Goal: Task Accomplishment & Management: Complete application form

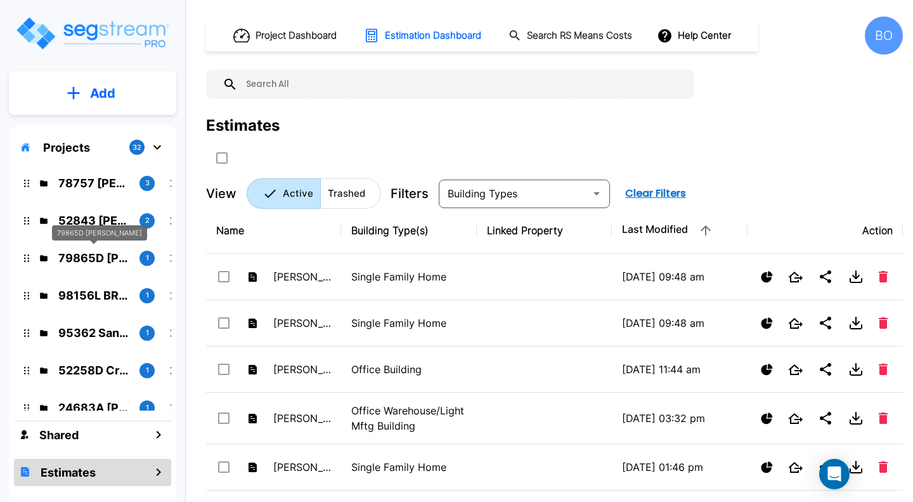
click at [101, 254] on p "79865D [PERSON_NAME]" at bounding box center [93, 257] width 71 height 17
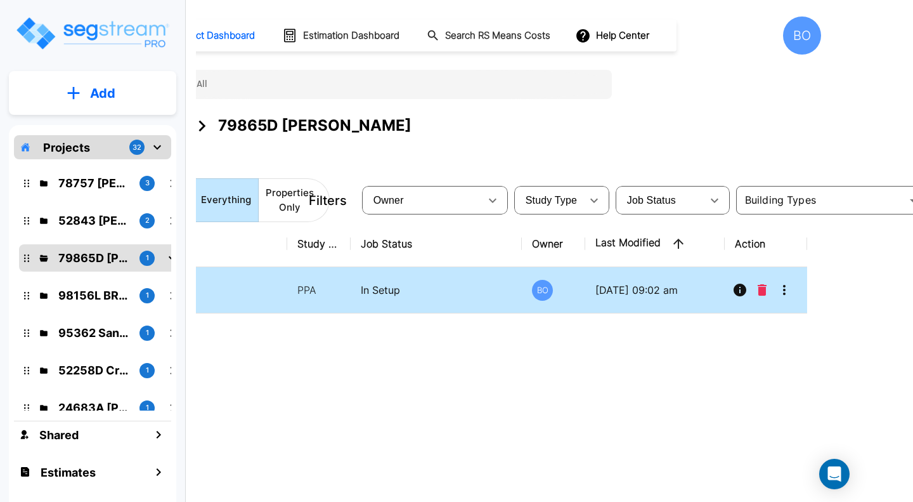
scroll to position [0, 87]
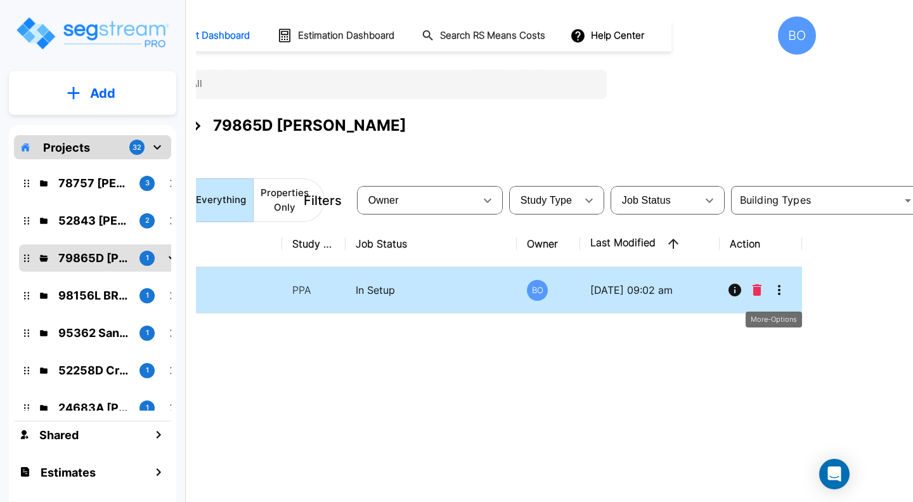
click at [781, 291] on icon "More-Options" at bounding box center [779, 289] width 15 height 15
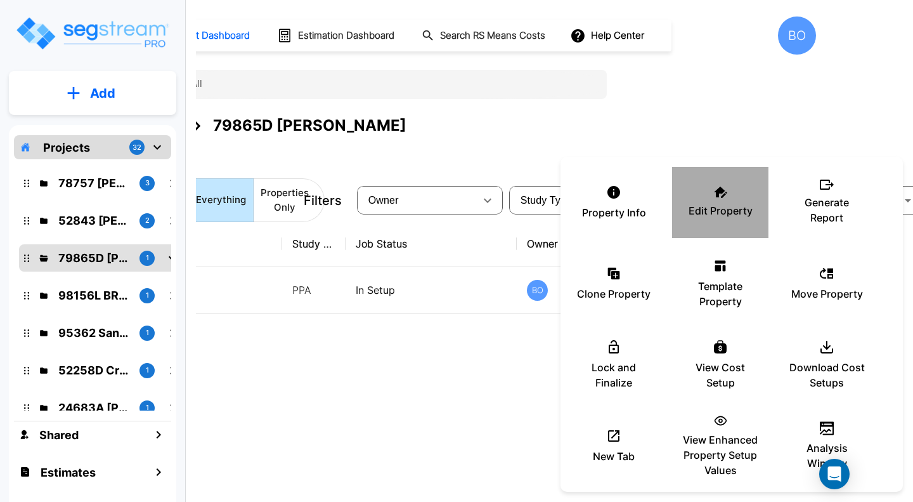
click at [734, 212] on p "Edit Property" at bounding box center [721, 210] width 64 height 15
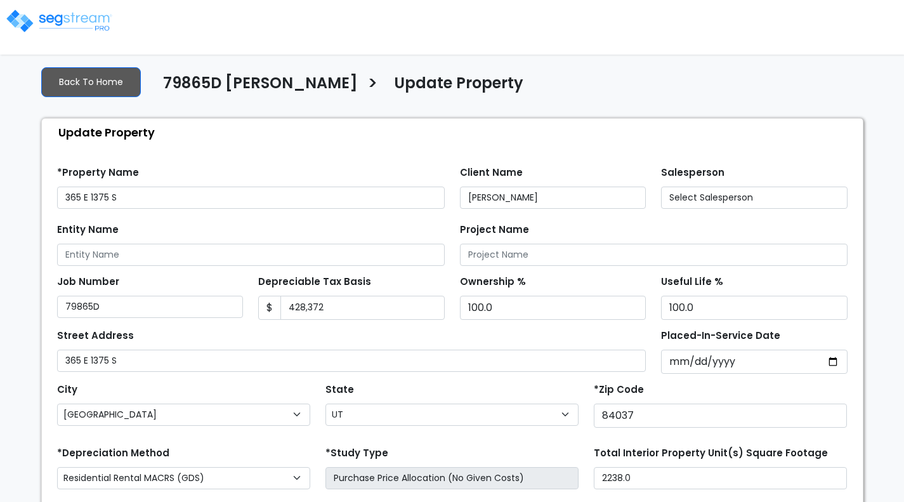
select select "UT"
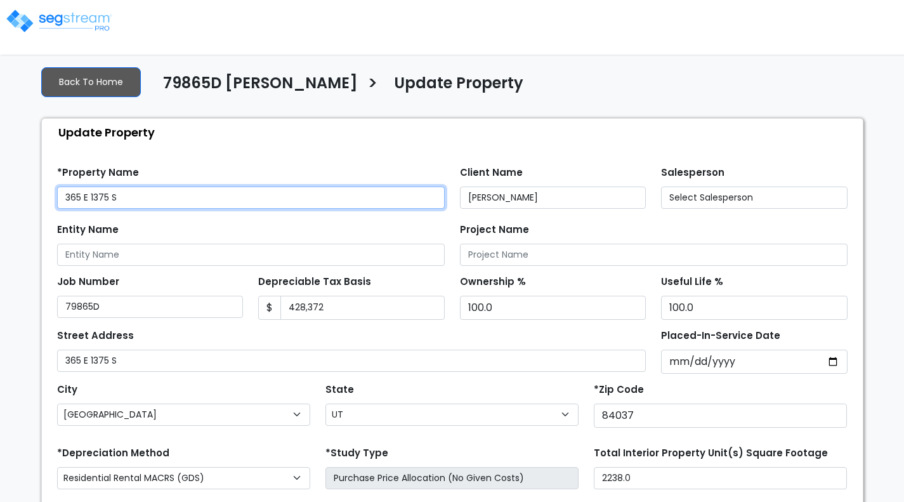
select select "2024"
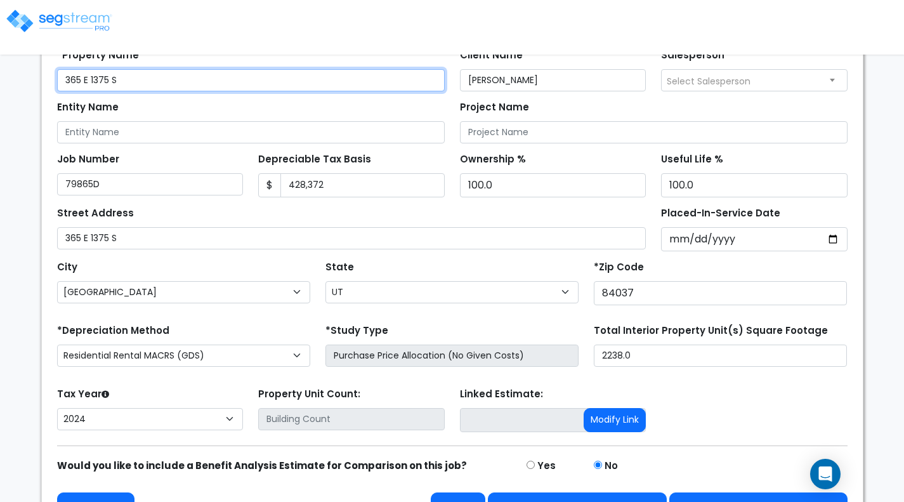
scroll to position [150, 0]
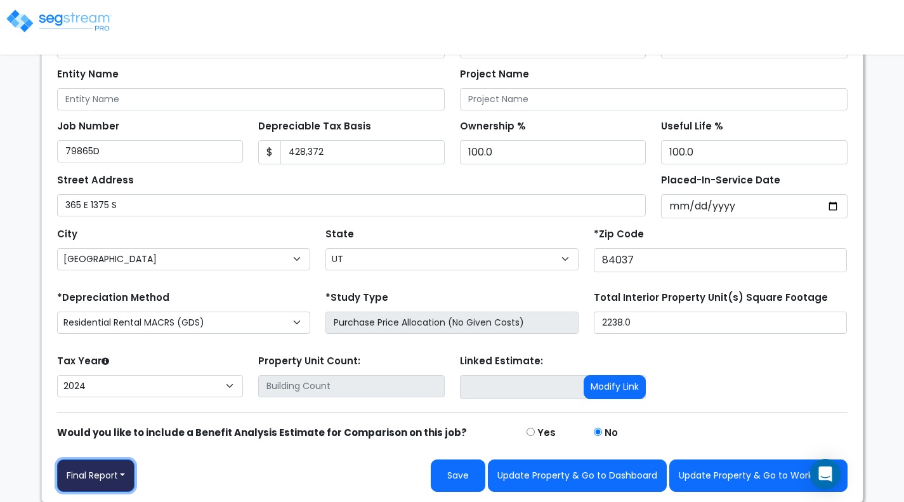
click at [123, 471] on button "Final Report" at bounding box center [96, 475] width 78 height 32
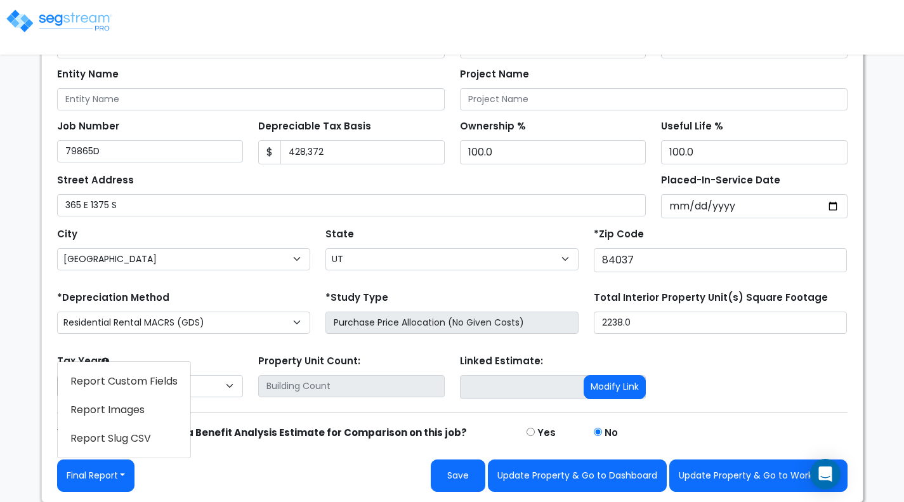
click at [128, 410] on link "Report Images" at bounding box center [124, 409] width 133 height 29
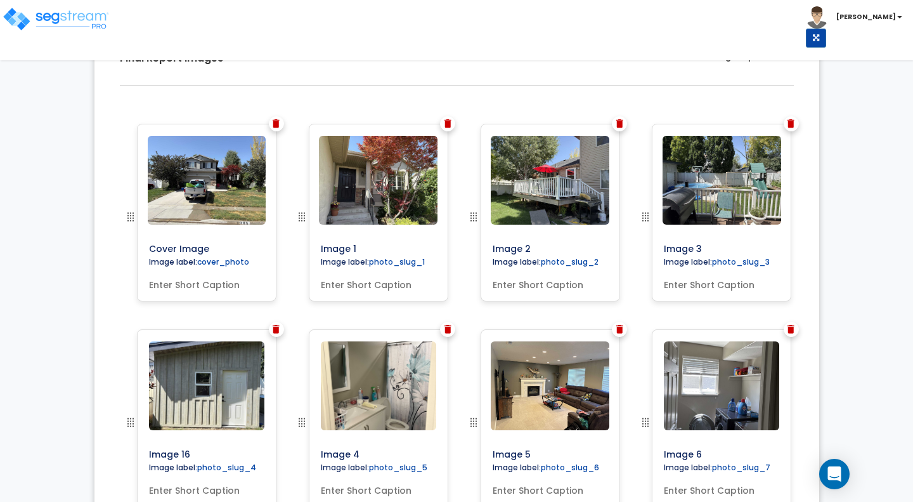
scroll to position [382, 0]
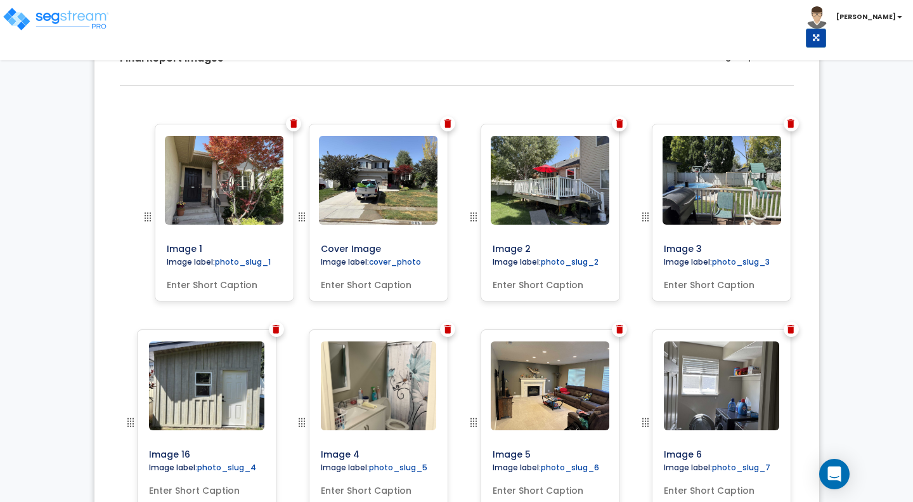
drag, startPoint x: 299, startPoint y: 215, endPoint x: 145, endPoint y: 214, distance: 154.1
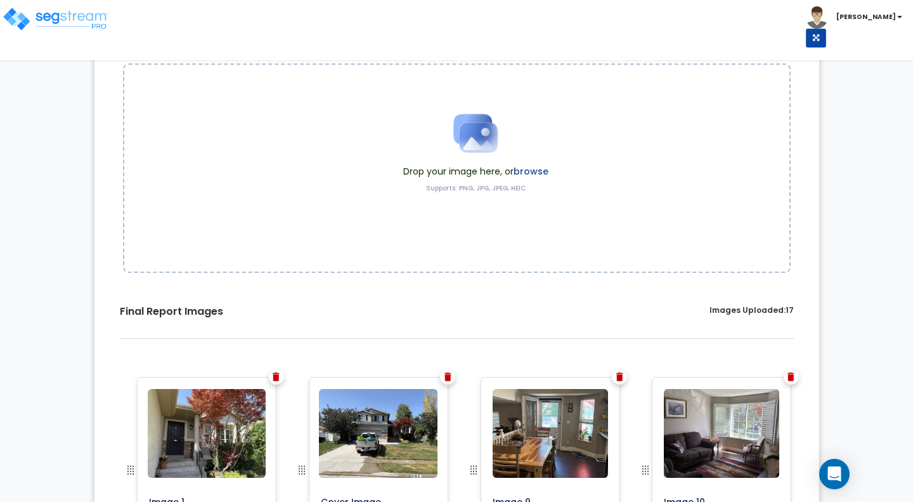
scroll to position [0, 0]
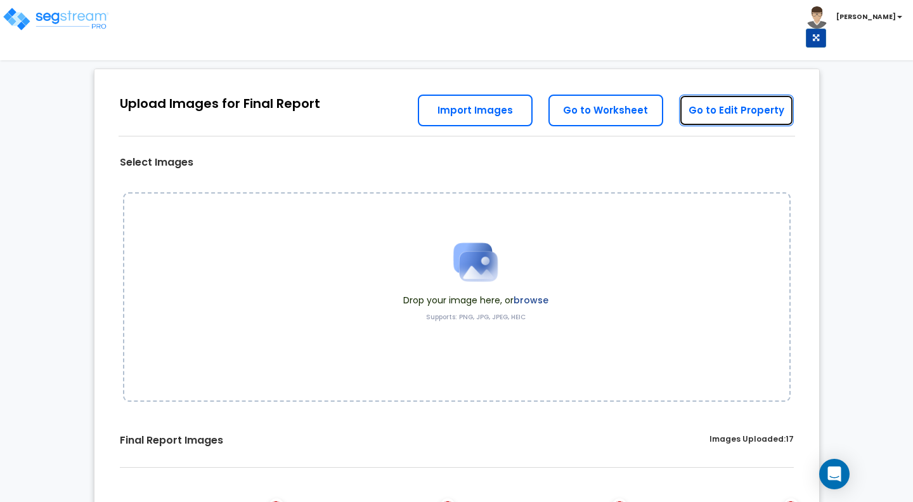
click at [712, 114] on link "Go to Edit Property" at bounding box center [736, 111] width 115 height 32
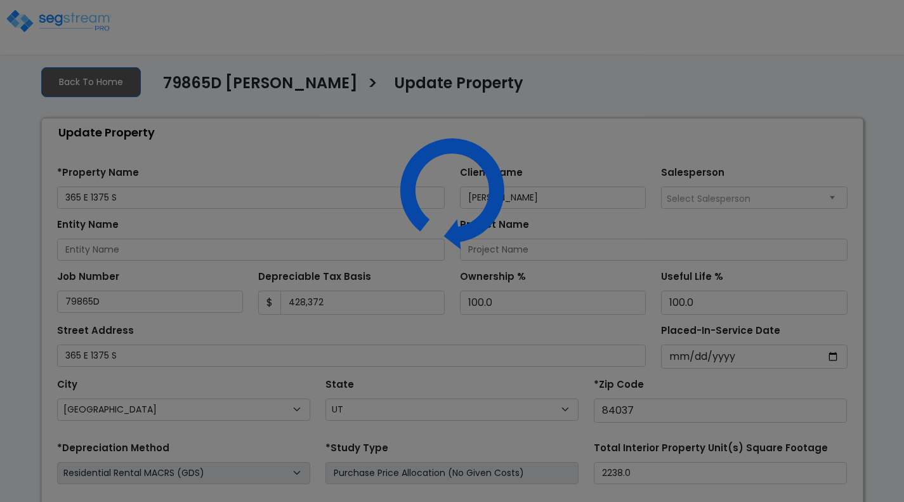
select select "UT"
select select "2024"
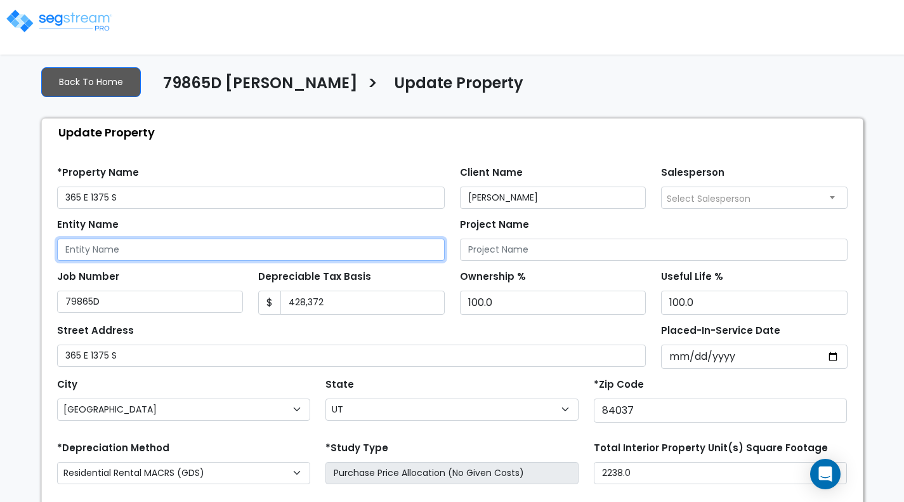
click at [339, 252] on input "Entity Name" at bounding box center [251, 249] width 388 height 22
type input "David & Rose Mitchell"
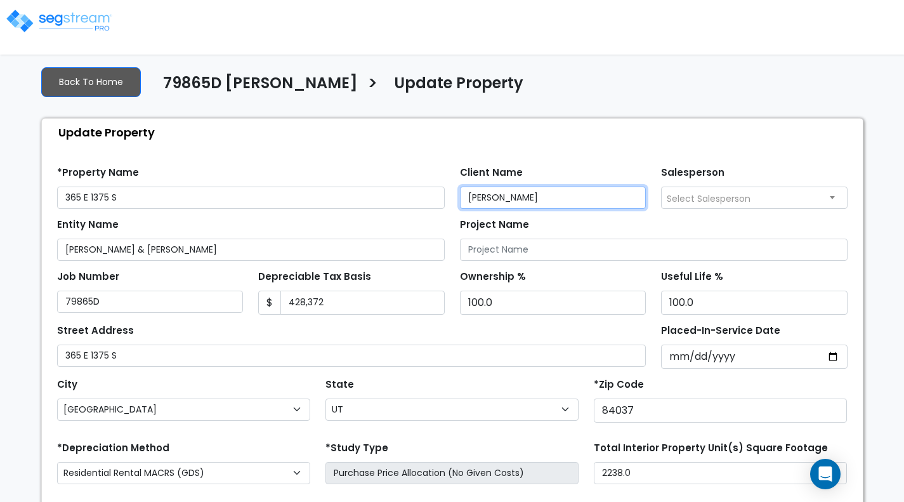
click at [570, 194] on input "David Mitchell" at bounding box center [553, 197] width 186 height 22
type input "D"
paste input "David & Rose Mitchell"
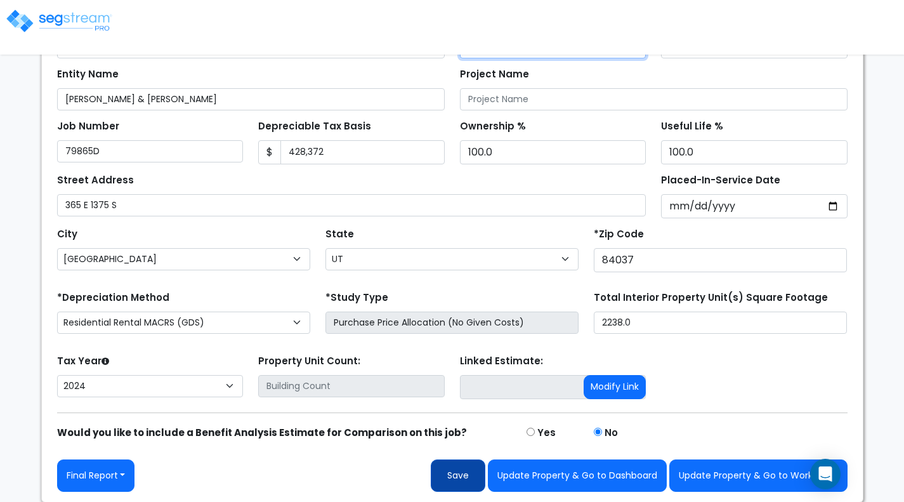
type input "David & Rose Mitchell"
click at [462, 476] on button "Save" at bounding box center [458, 475] width 55 height 32
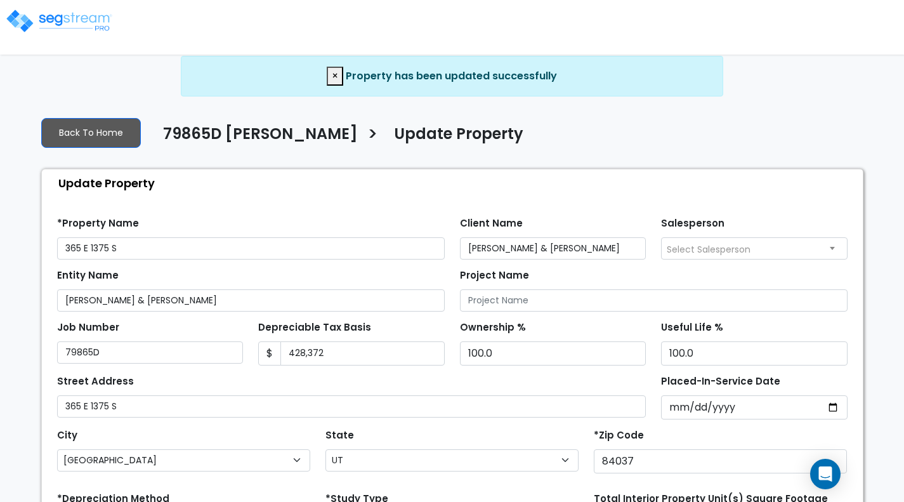
select select "UT"
select select "2024"
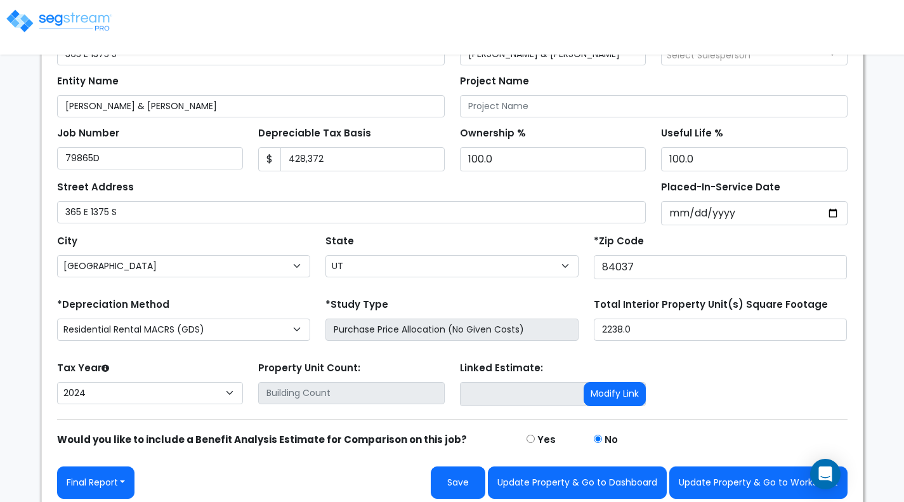
scroll to position [201, 0]
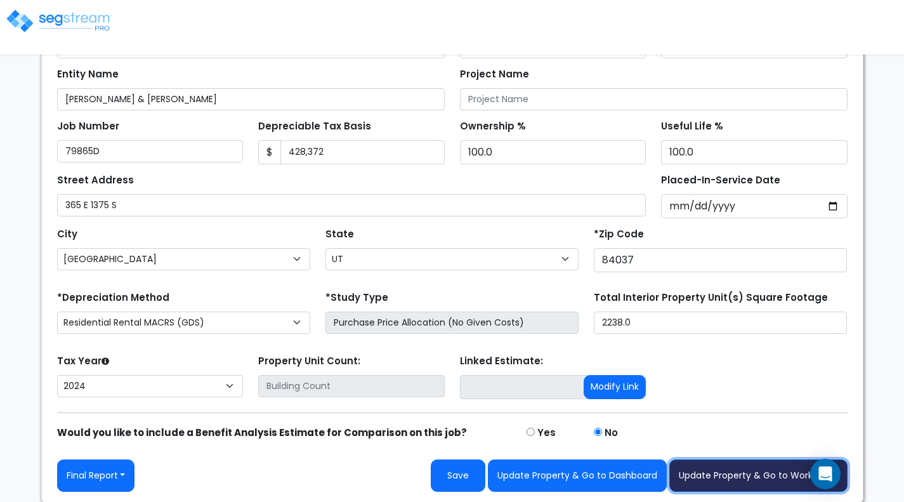
click at [691, 473] on button "Update Property & Go to Worksheet" at bounding box center [758, 475] width 178 height 32
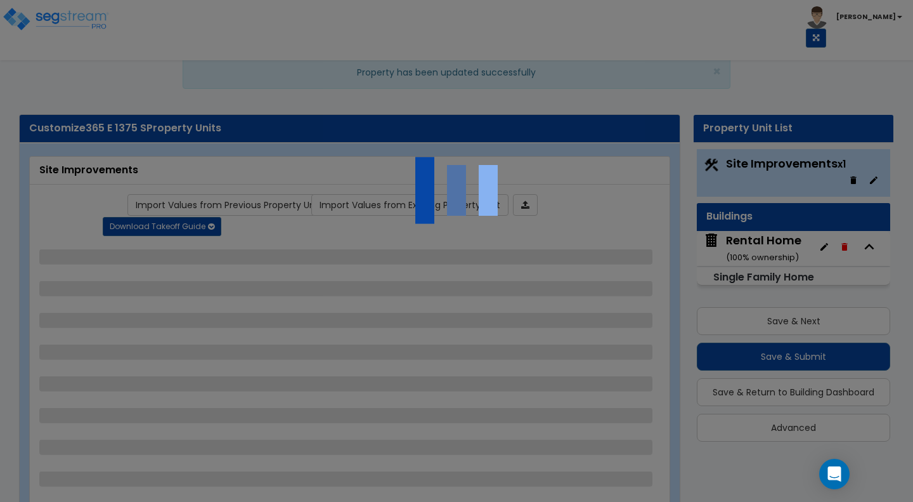
select select "2"
select select "1"
select select "2"
select select "1"
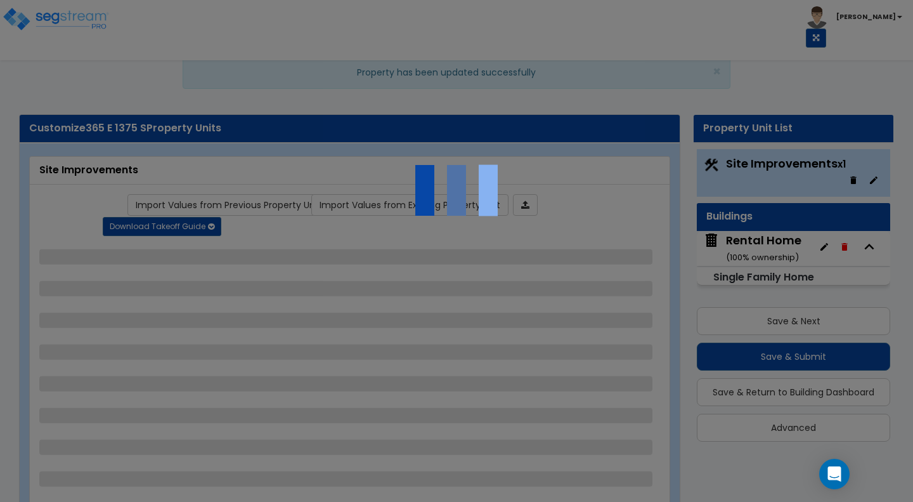
select select "2"
select select "1"
select select "2"
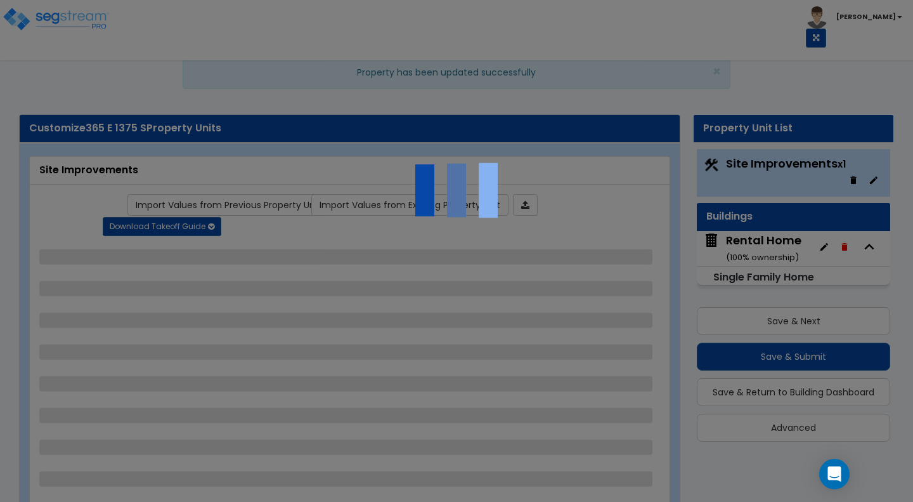
select select "2"
select select "1"
select select "4"
select select "1"
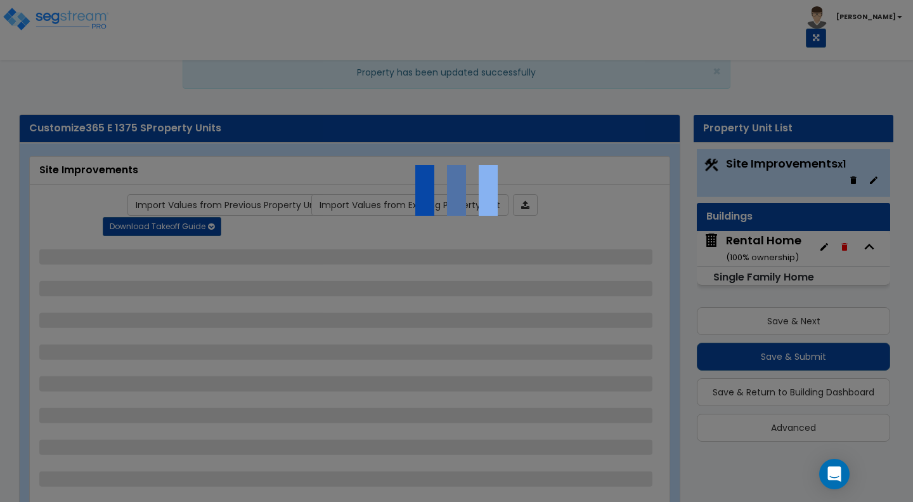
select select "11"
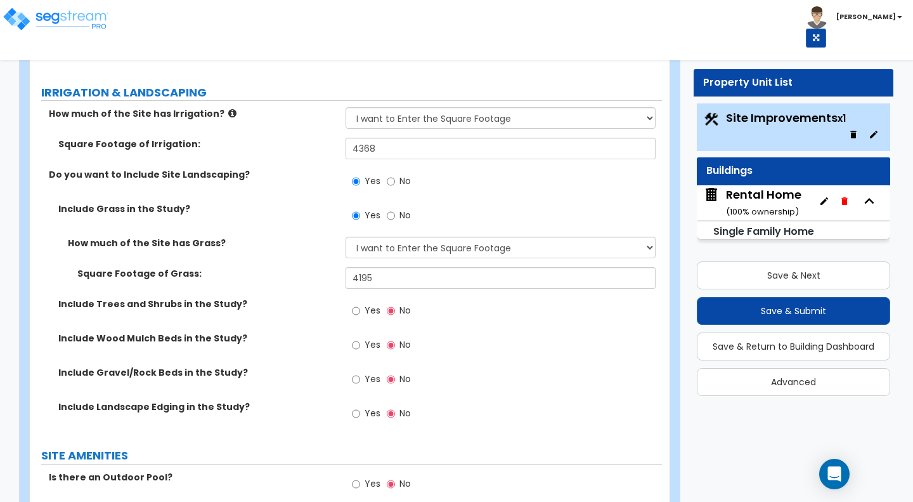
scroll to position [1106, 0]
click at [400, 266] on input "4195" at bounding box center [501, 277] width 310 height 22
type input "4,193"
click at [358, 303] on input "Yes" at bounding box center [356, 310] width 8 height 14
radio input "true"
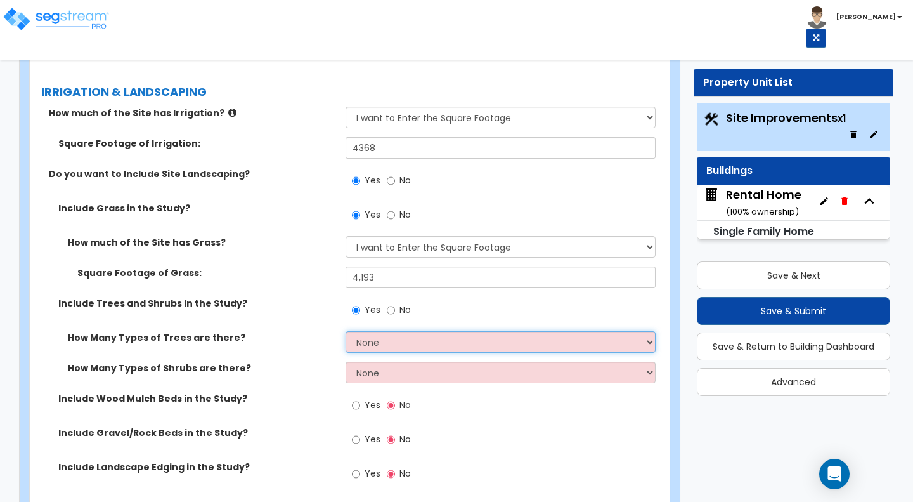
click at [409, 331] on select "None 1 2 3" at bounding box center [501, 342] width 310 height 22
select select "1"
click at [346, 331] on select "None 1 2 3" at bounding box center [501, 342] width 310 height 22
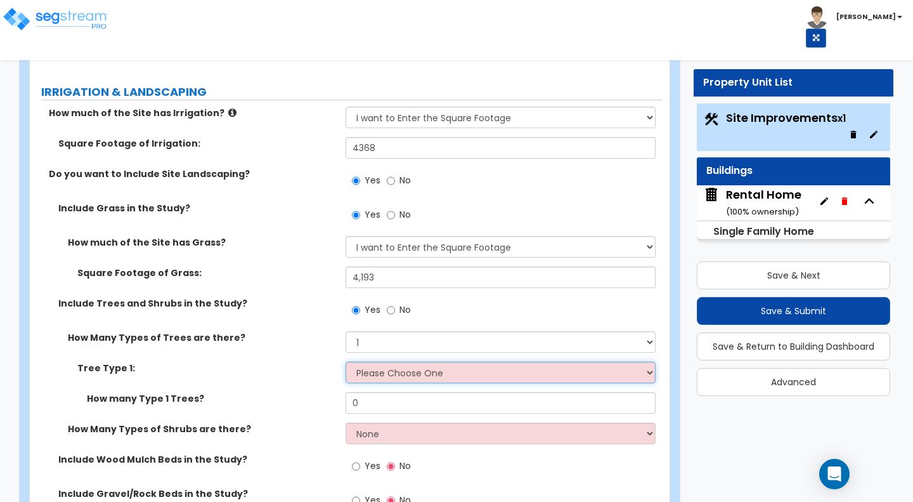
click at [383, 362] on select "Please Choose One Honey Locust Planetree Poplar Elm Hawthorn Linden Maple Red M…" at bounding box center [501, 373] width 310 height 22
select select "7"
click at [346, 362] on select "Please Choose One Honey Locust Planetree Poplar Elm Hawthorn Linden Maple Red M…" at bounding box center [501, 373] width 310 height 22
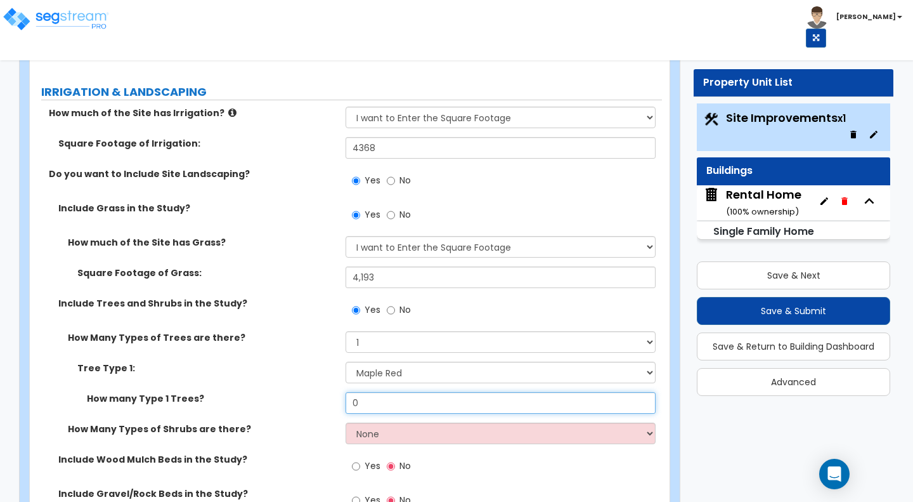
click at [389, 392] on input "0" at bounding box center [501, 403] width 310 height 22
type input "10"
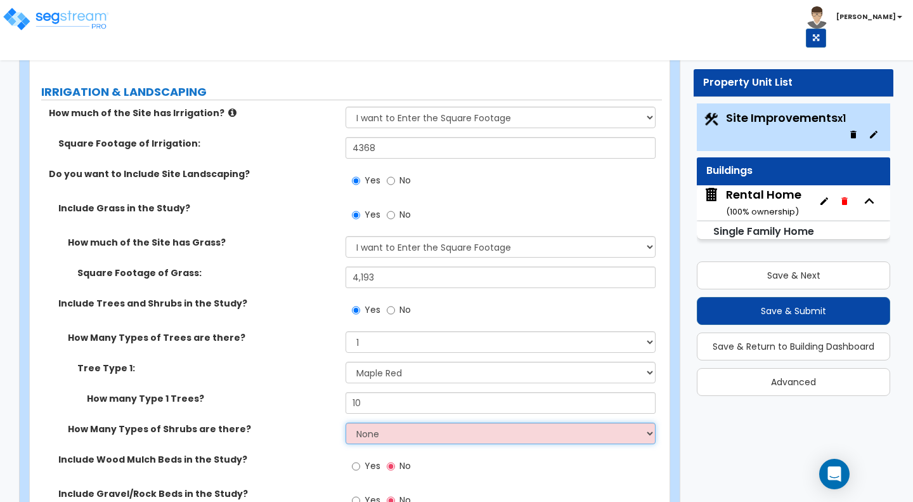
click at [384, 422] on select "None 1 2 3" at bounding box center [501, 433] width 310 height 22
select select "1"
click at [346, 422] on select "None 1 2 3" at bounding box center [501, 433] width 310 height 22
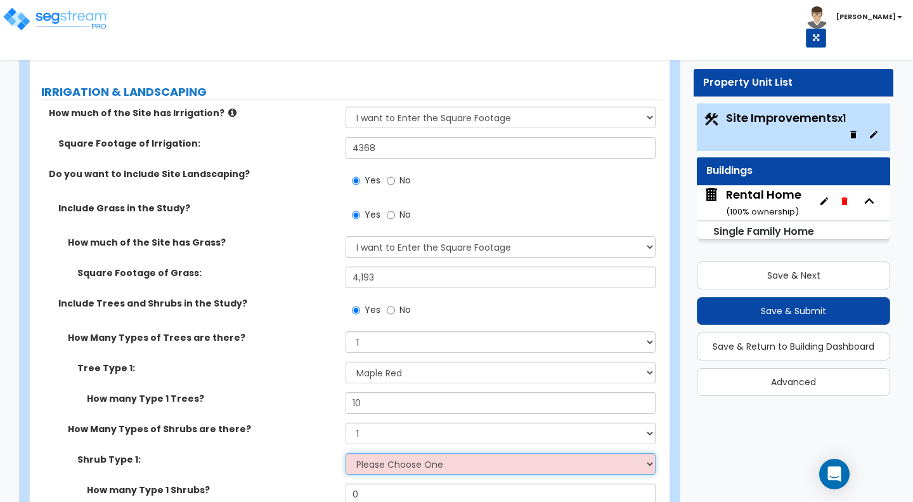
click at [371, 453] on select "Please Choose One Arborvitae Azalea Yew Boxwood Juniper Holly Cotoneaster Euony…" at bounding box center [501, 464] width 310 height 22
select select "4"
click at [346, 453] on select "Please Choose One Arborvitae Azalea Yew Boxwood Juniper Holly Cotoneaster Euony…" at bounding box center [501, 464] width 310 height 22
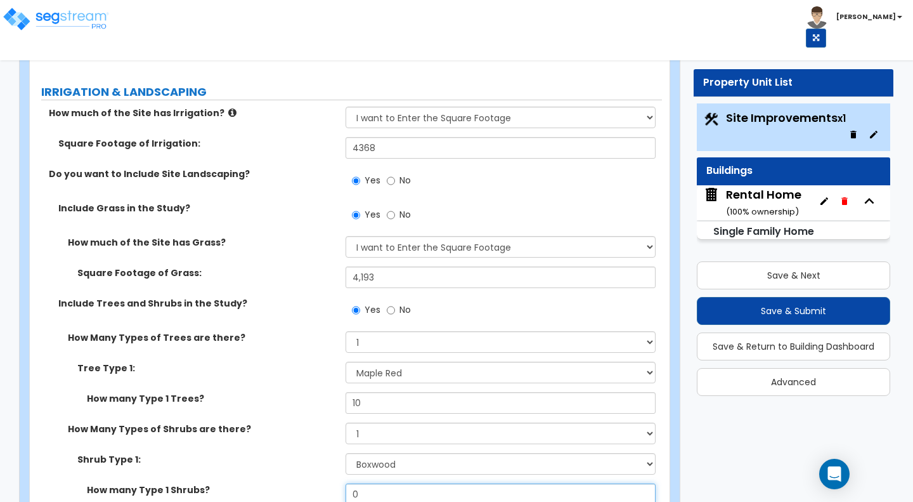
click at [378, 483] on input "0" at bounding box center [501, 494] width 310 height 22
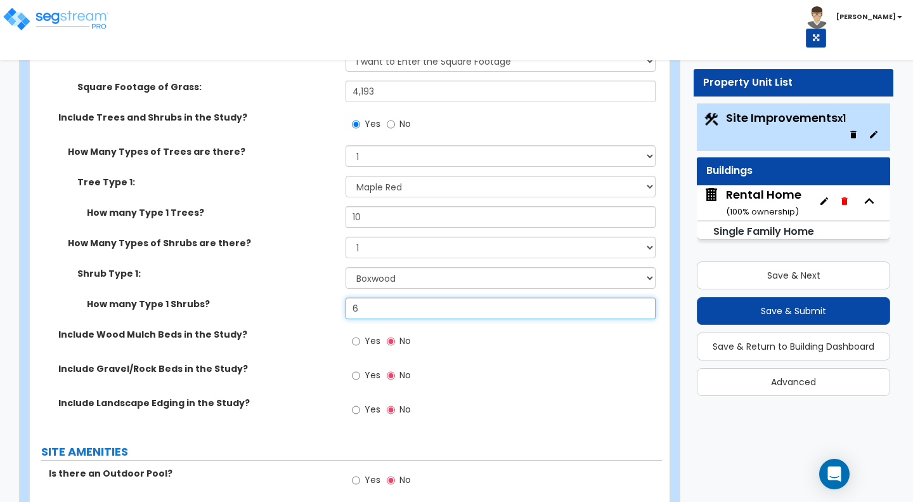
scroll to position [1292, 0]
type input "6"
click at [361, 331] on label "Yes" at bounding box center [366, 342] width 29 height 22
click at [360, 334] on input "Yes" at bounding box center [356, 341] width 8 height 14
radio input "true"
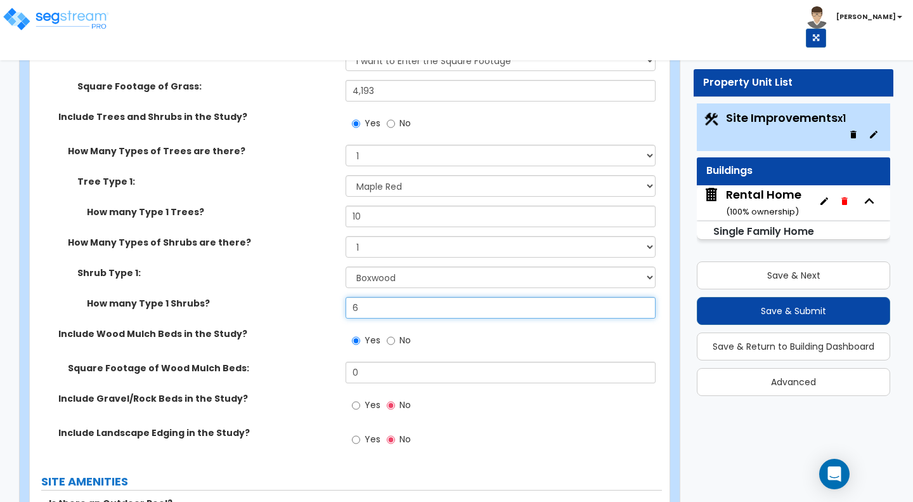
click at [365, 297] on input "6" at bounding box center [501, 308] width 310 height 22
type input "10"
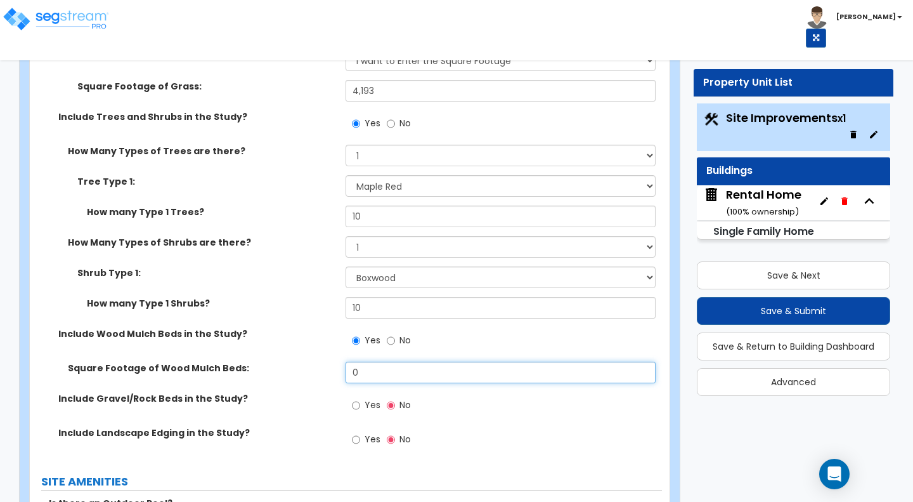
click at [398, 362] on input "0" at bounding box center [501, 373] width 310 height 22
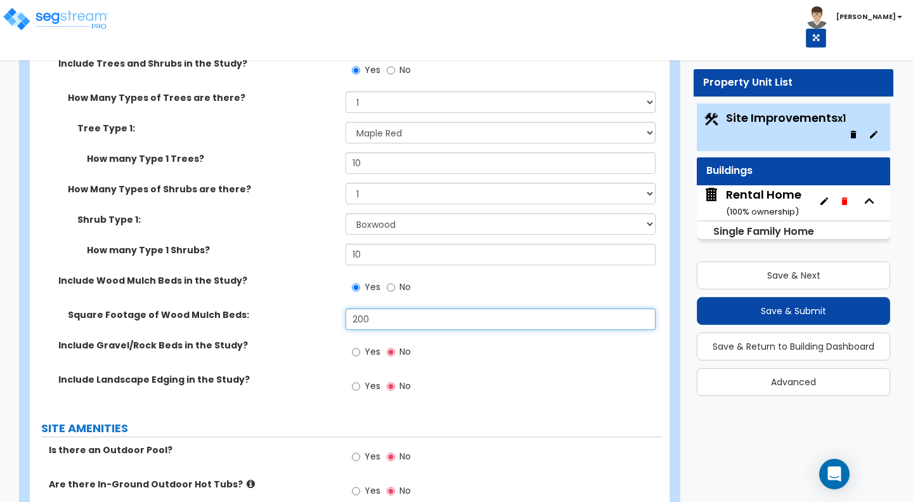
scroll to position [1349, 0]
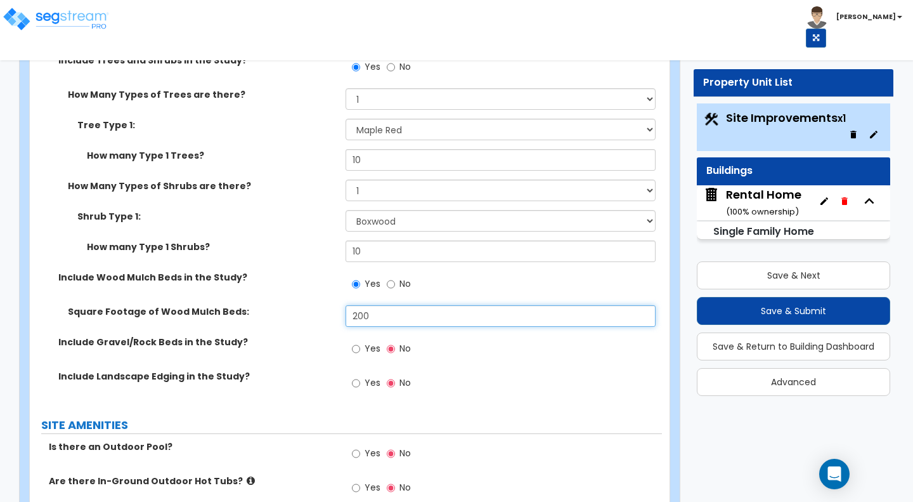
type input "200"
click at [356, 376] on input "Yes" at bounding box center [356, 383] width 8 height 14
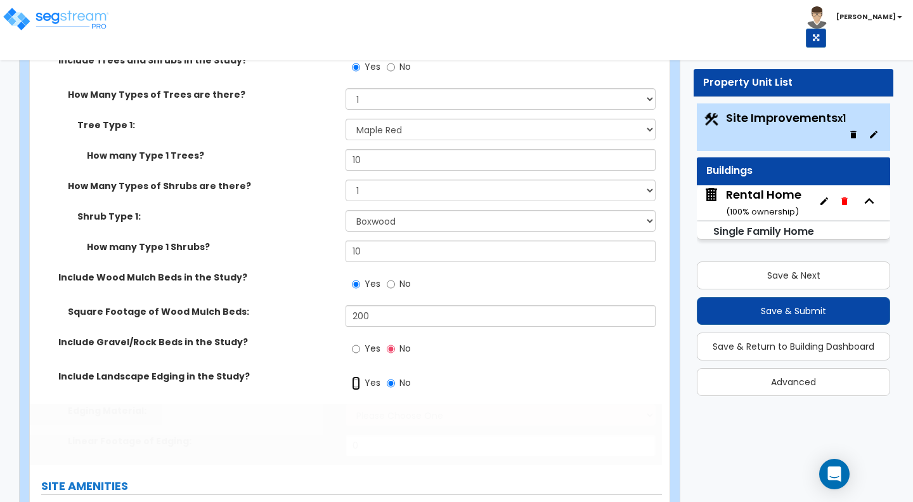
radio input "true"
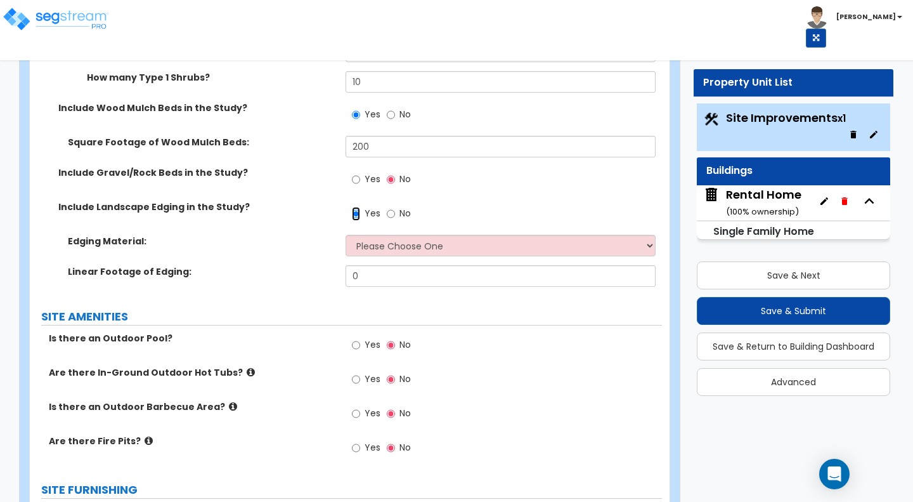
scroll to position [1521, 0]
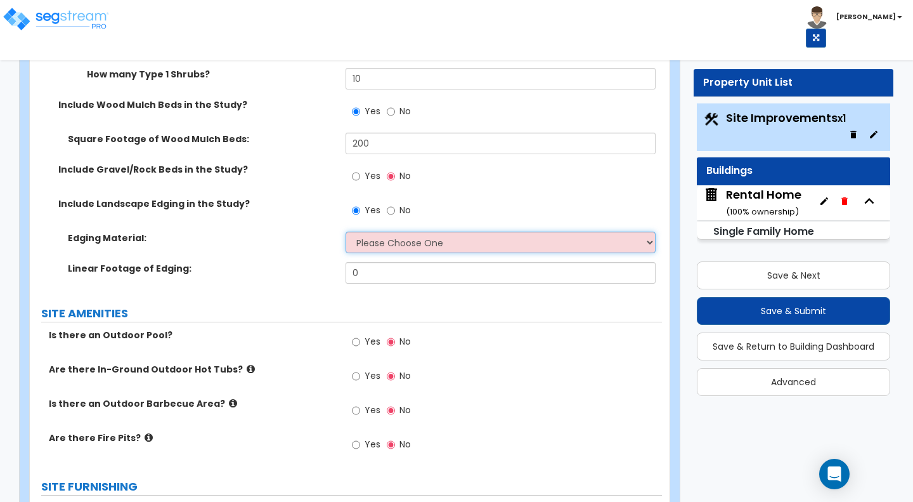
click at [399, 232] on select "Please Choose One Metal Brick Railroad Ties Concrete" at bounding box center [501, 243] width 310 height 22
select select "4"
click at [346, 232] on select "Please Choose One Metal Brick Railroad Ties Concrete" at bounding box center [501, 243] width 310 height 22
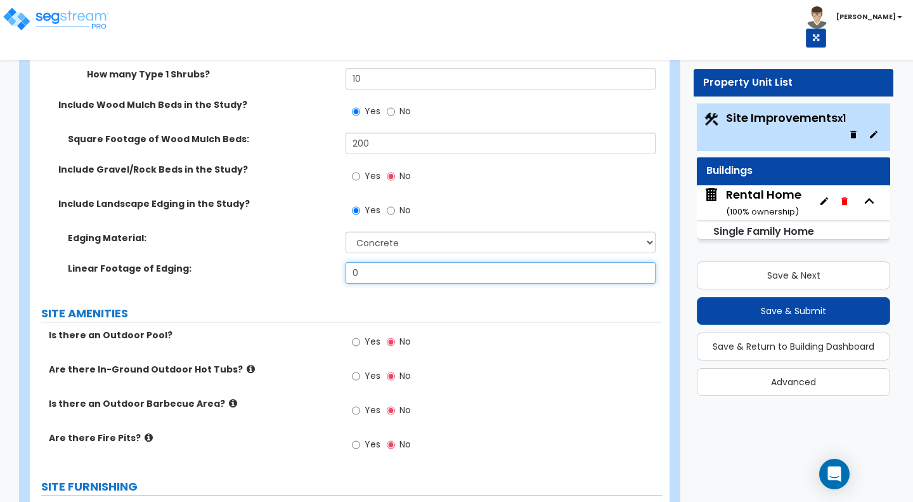
click at [378, 262] on input "0" at bounding box center [501, 273] width 310 height 22
type input "100"
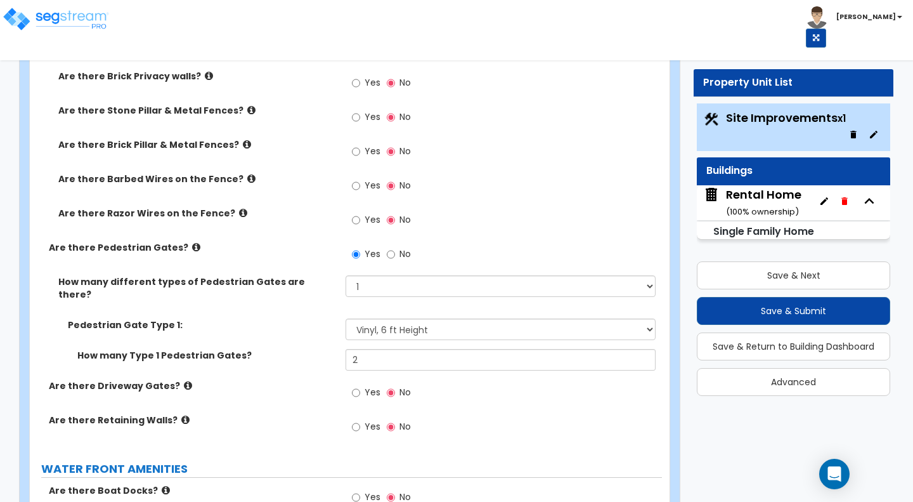
scroll to position [2786, 0]
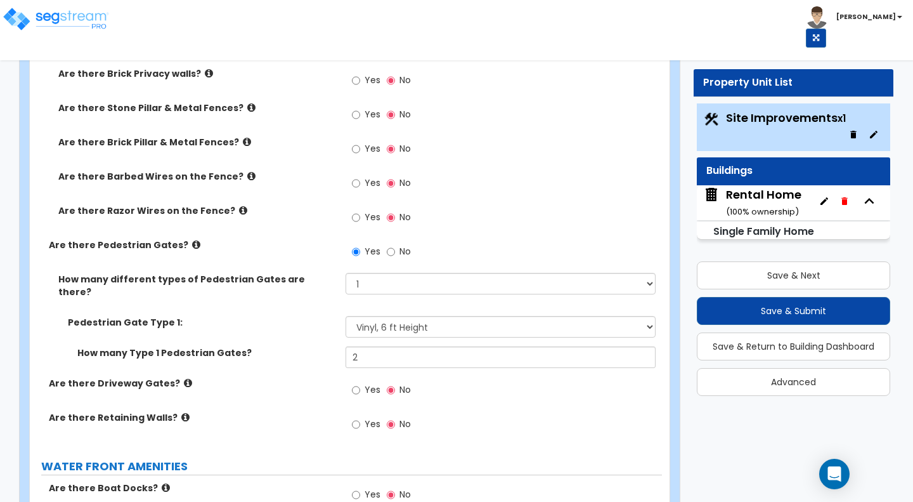
click at [181, 412] on icon at bounding box center [185, 417] width 8 height 10
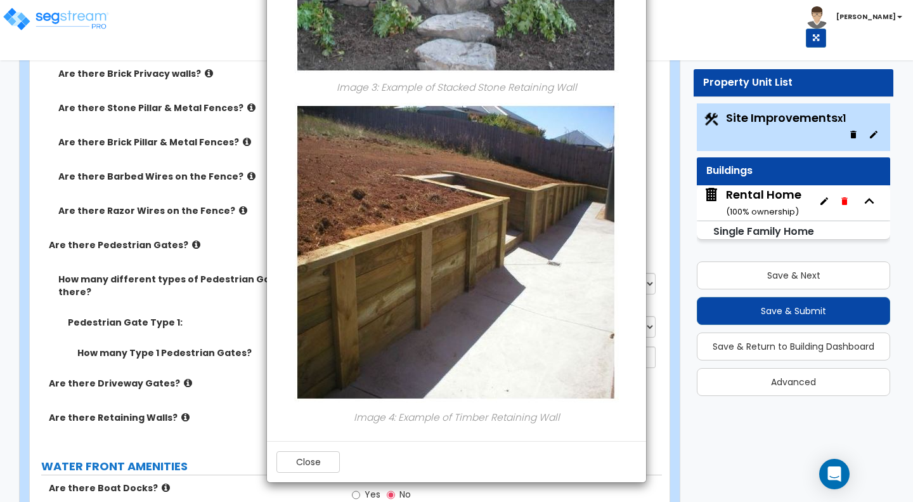
scroll to position [991, 0]
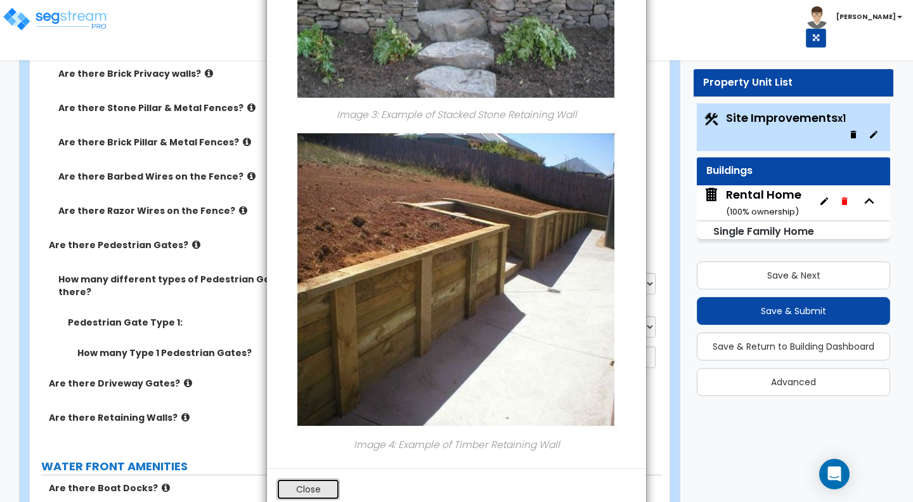
click at [323, 484] on button "Close" at bounding box center [308, 489] width 63 height 22
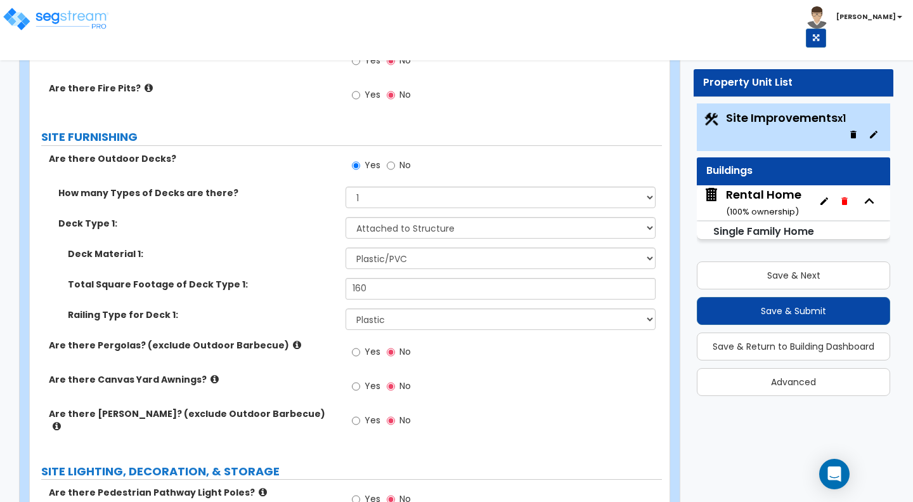
scroll to position [1870, 0]
click at [211, 375] on icon at bounding box center [215, 380] width 8 height 10
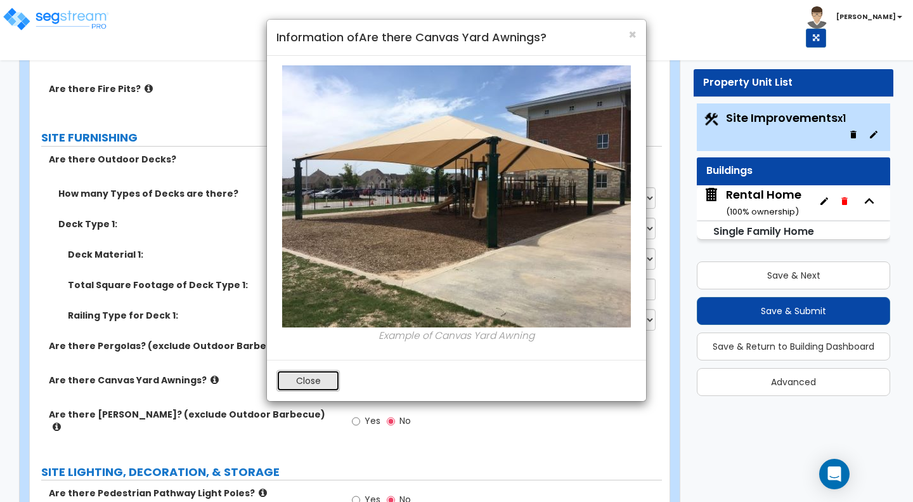
click at [308, 377] on button "Close" at bounding box center [308, 381] width 63 height 22
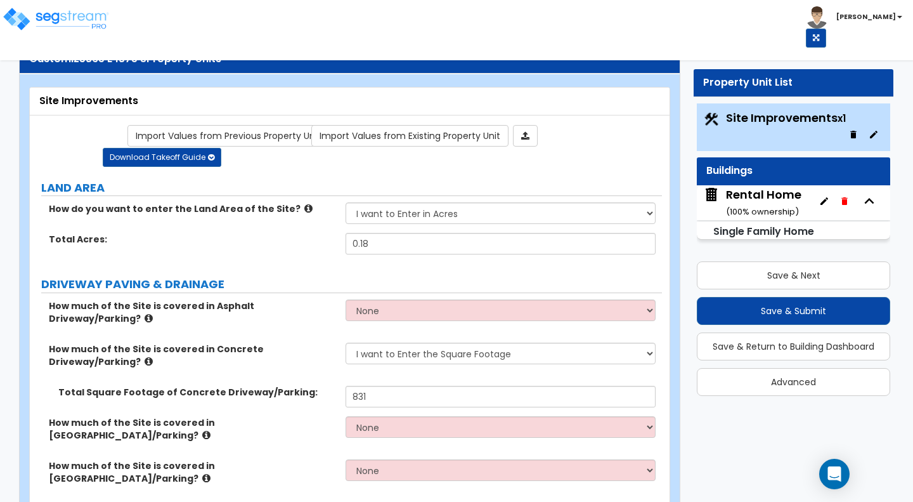
scroll to position [0, 0]
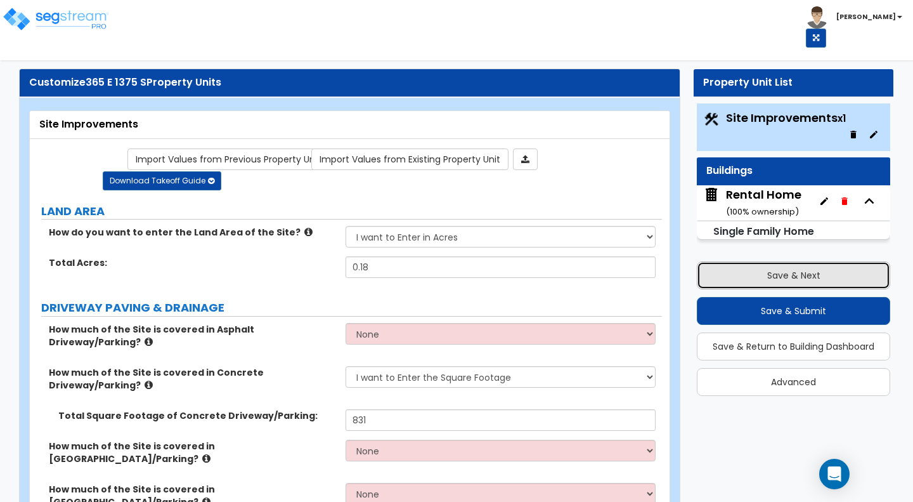
click at [800, 278] on button "Save & Next" at bounding box center [793, 275] width 193 height 28
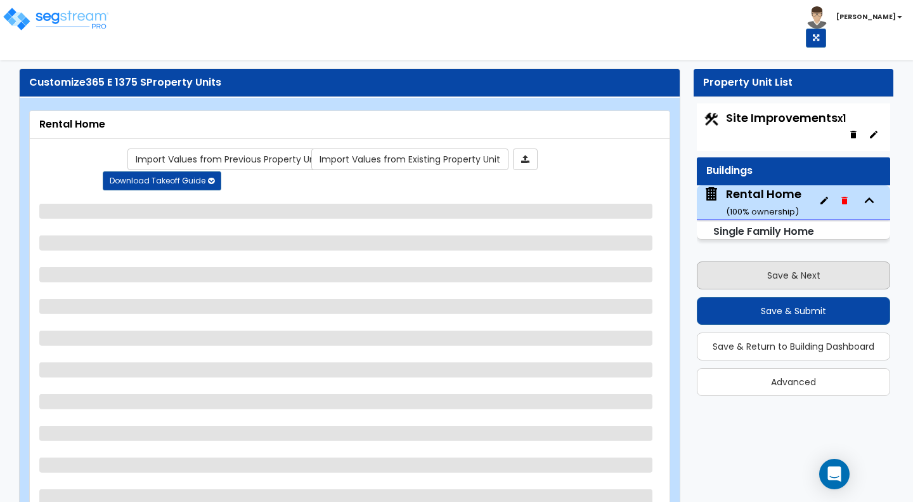
select select "1"
select select "7"
select select "3"
select select "2"
select select "1"
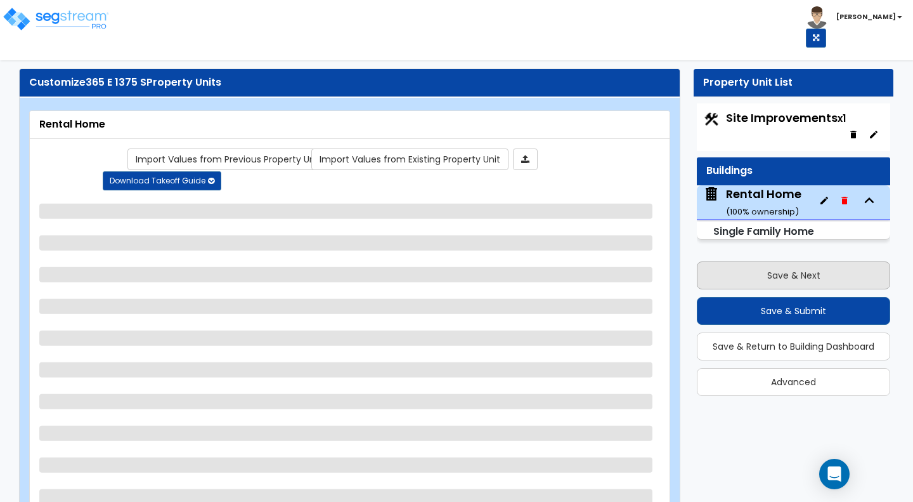
select select "1"
select select "3"
select select "7"
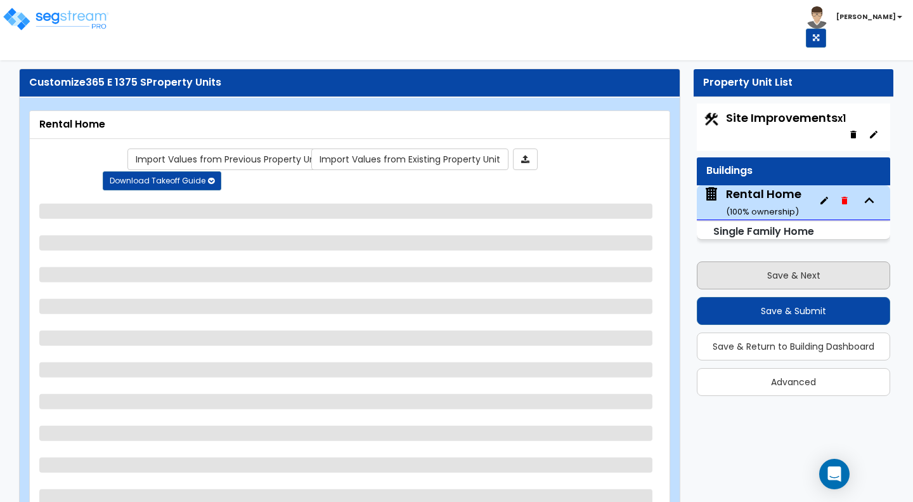
select select "5"
select select "3"
select select "1"
select select "2"
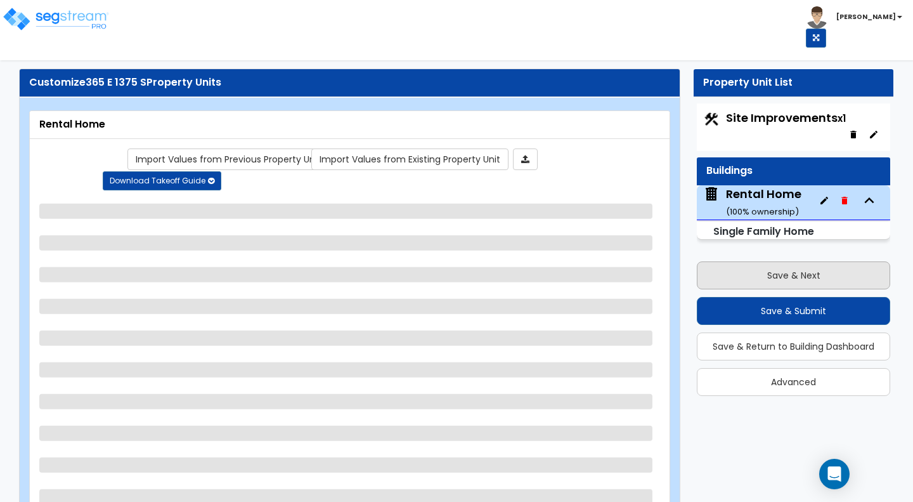
select select "1"
select select "7"
select select "2"
select select "1"
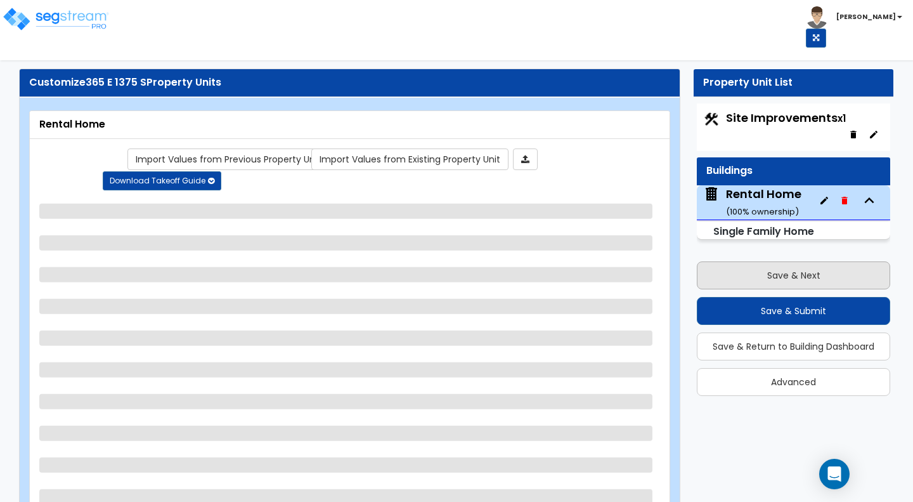
select select "1"
select select "3"
select select "1"
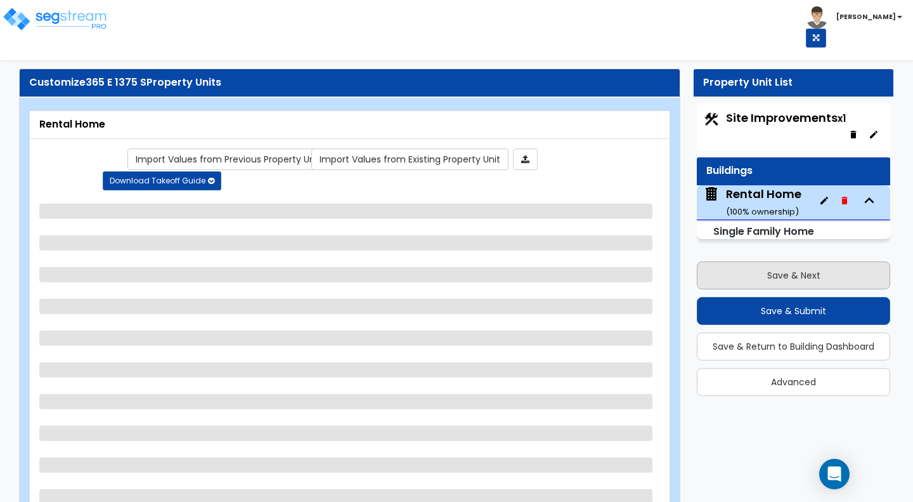
select select "5"
select select "3"
select select "1"
select select "5"
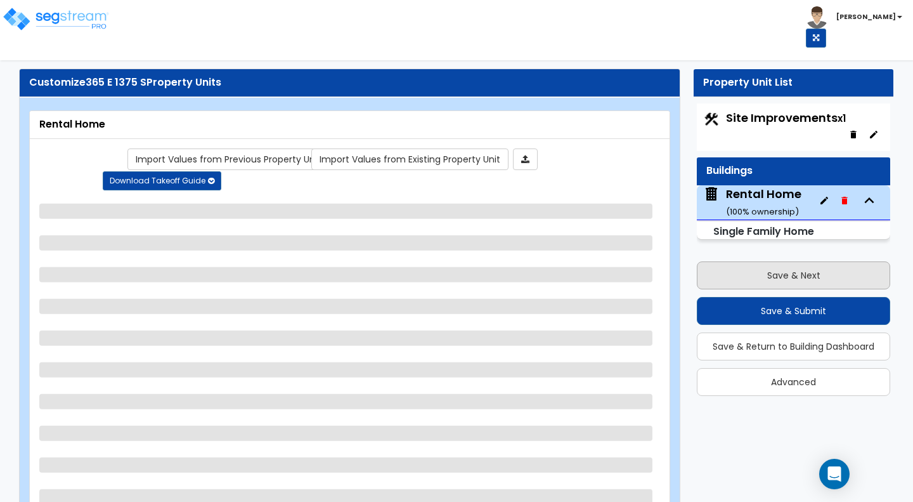
select select "5"
select select "3"
select select "5"
select select "1"
select select "3"
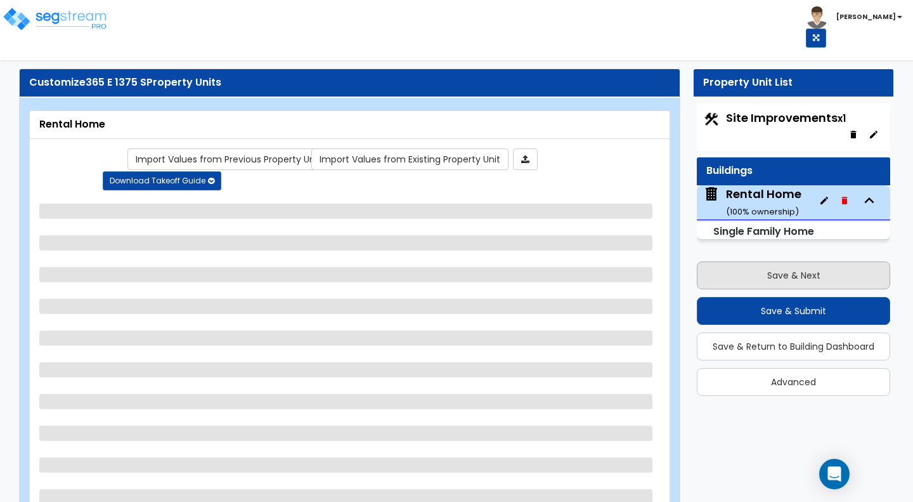
select select "2"
select select "3"
select select "2"
select select "3"
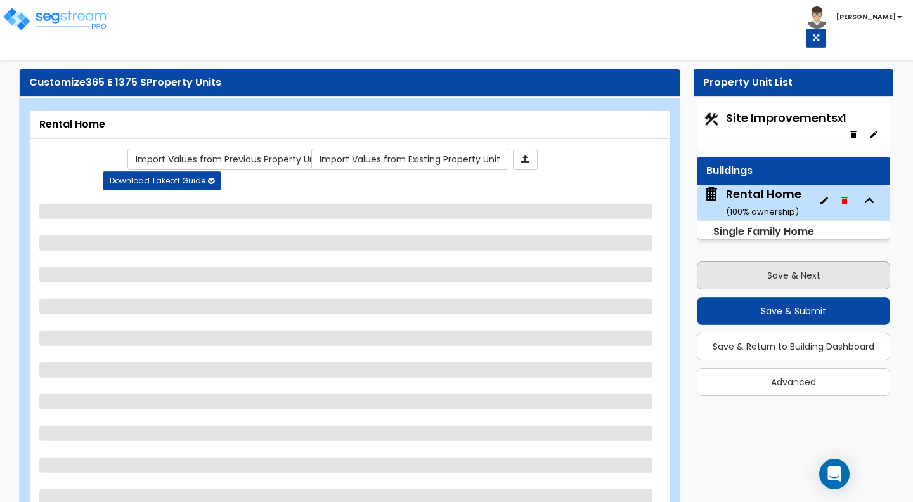
select select "4"
select select "3"
select select "2"
select select "1"
select select "3"
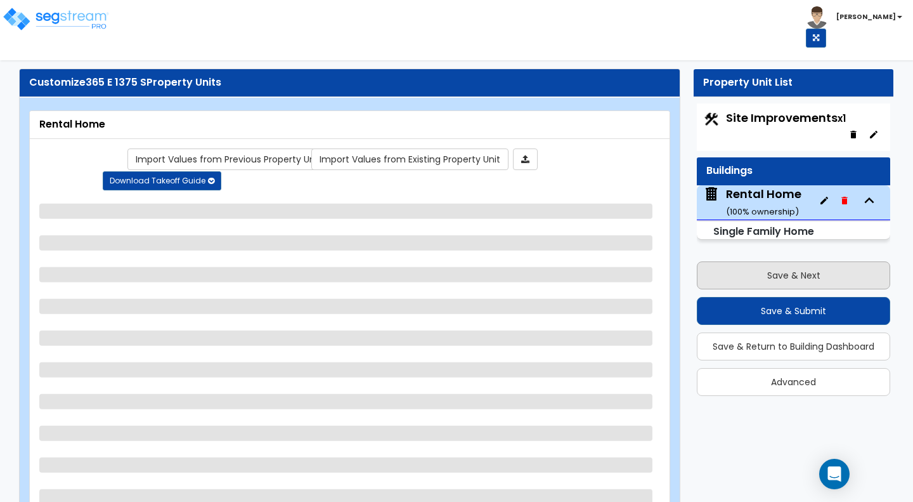
select select "1"
select select "3"
select select "1"
select select "3"
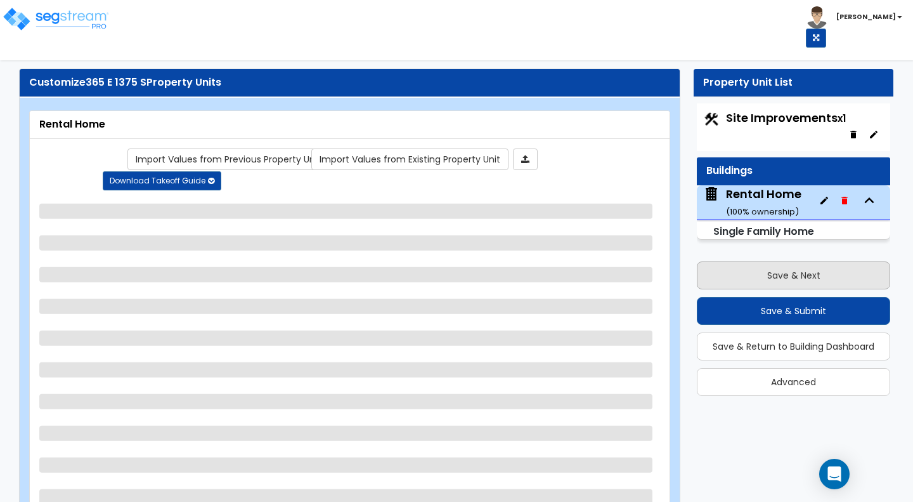
select select "2"
select select "3"
select select "1"
select select "3"
select select "2"
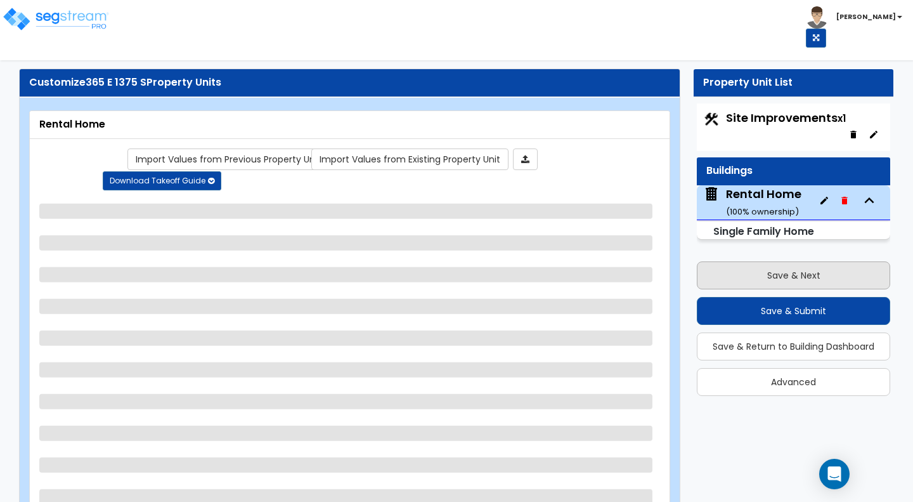
select select "1"
select select "3"
select select "4"
select select "3"
select select "1"
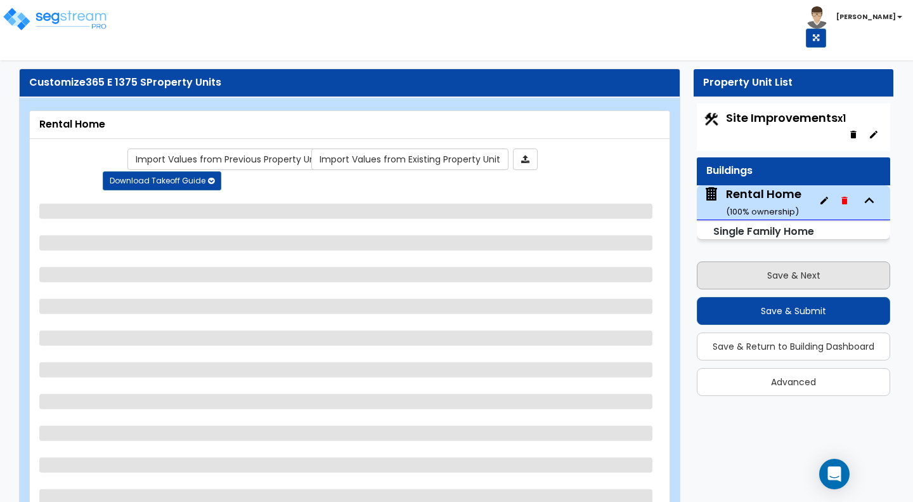
select select "1"
select select "2"
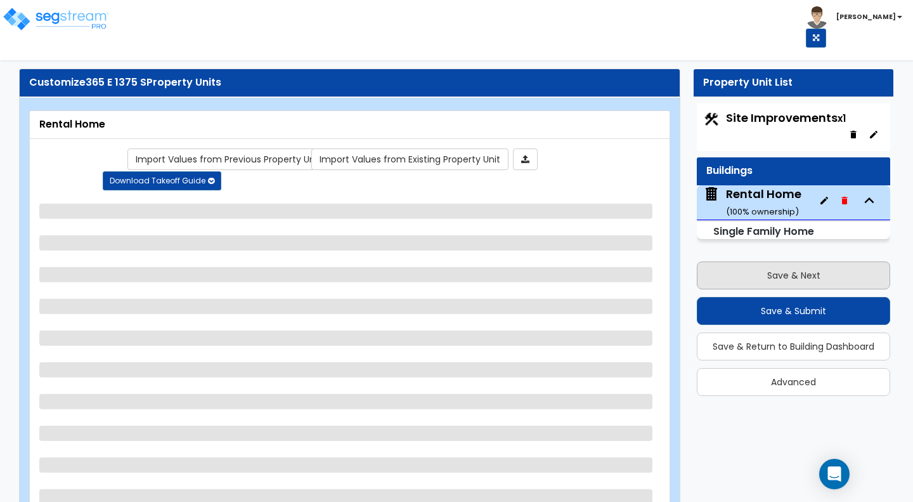
select select "1"
select select "2"
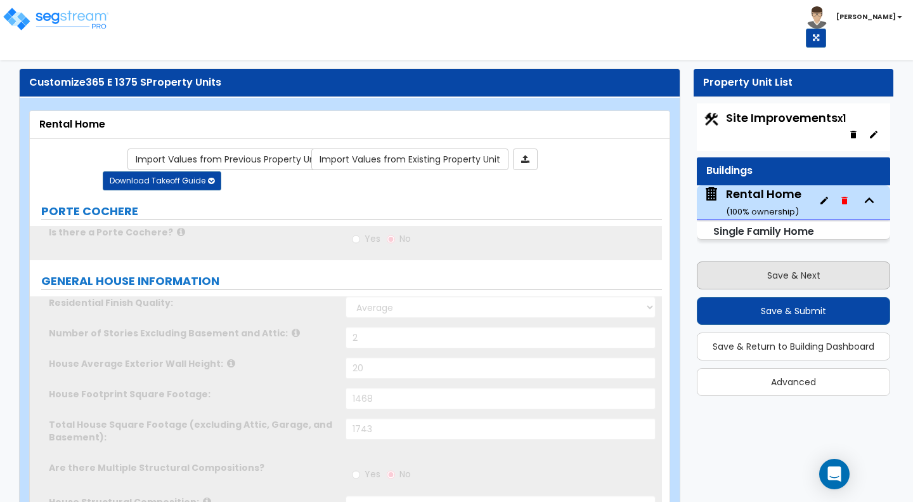
type input "1"
radio input "true"
select select "1"
select select "2"
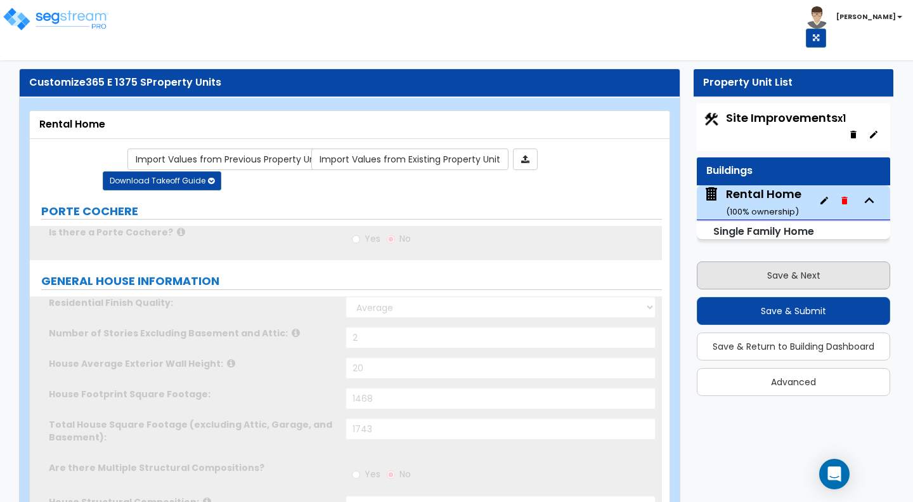
type input "1"
select select "2"
type input "2"
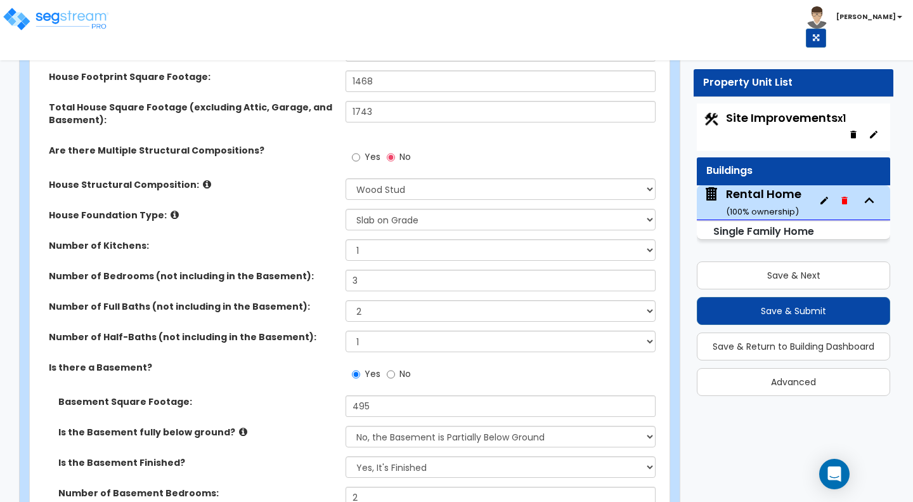
scroll to position [318, 0]
click at [171, 214] on icon at bounding box center [175, 214] width 8 height 10
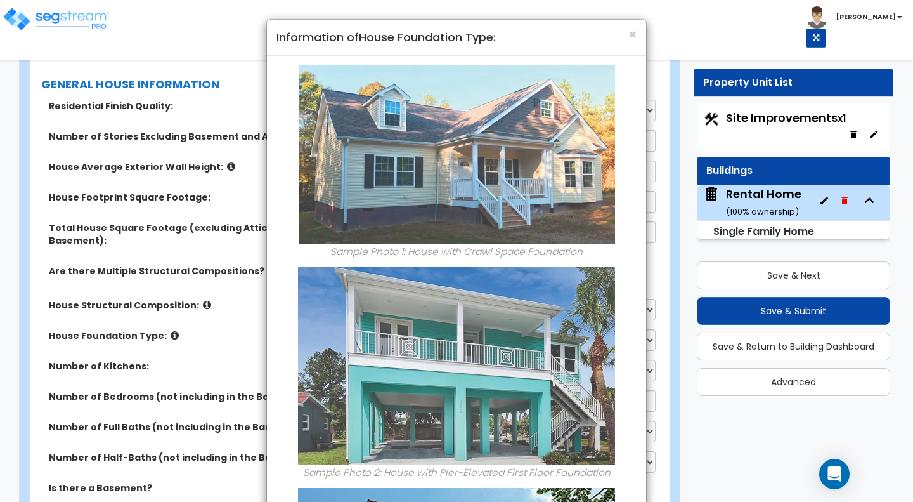
scroll to position [188, 0]
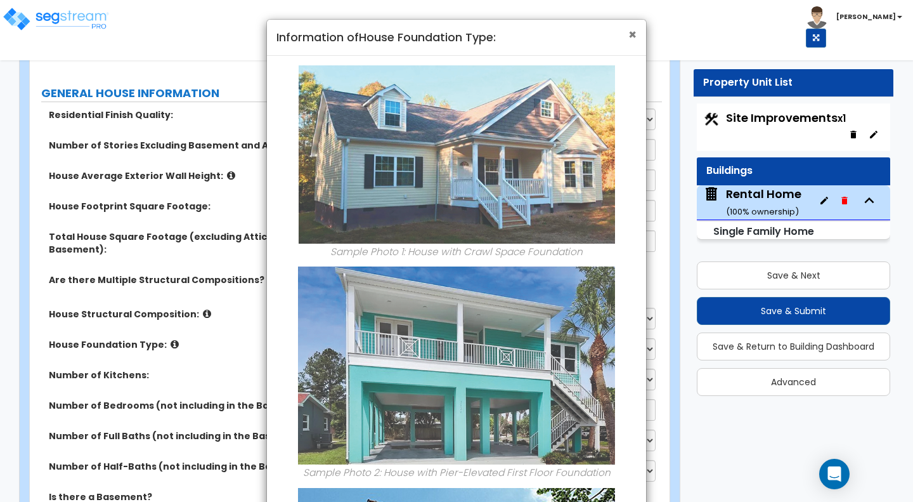
click at [632, 36] on span "×" at bounding box center [633, 34] width 8 height 18
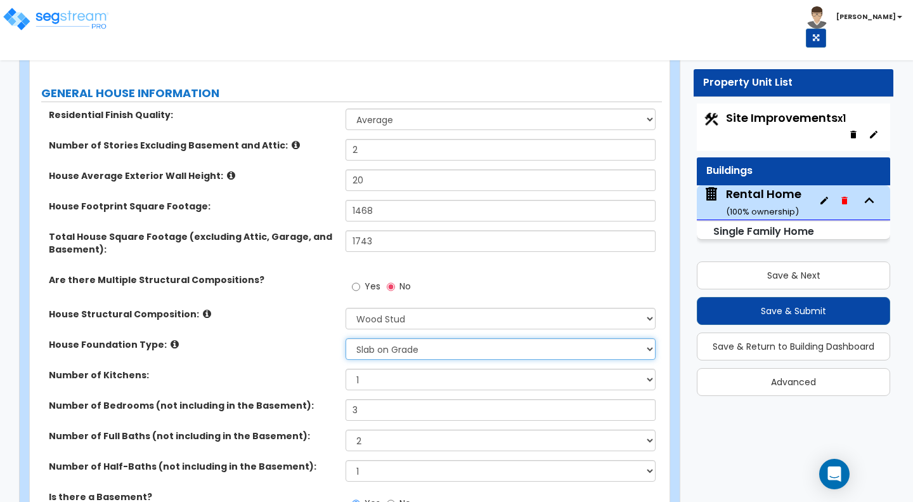
click at [472, 350] on select "Please Choose One Crawl Space Pier-Elevated First floor Slab on Grade" at bounding box center [501, 349] width 310 height 22
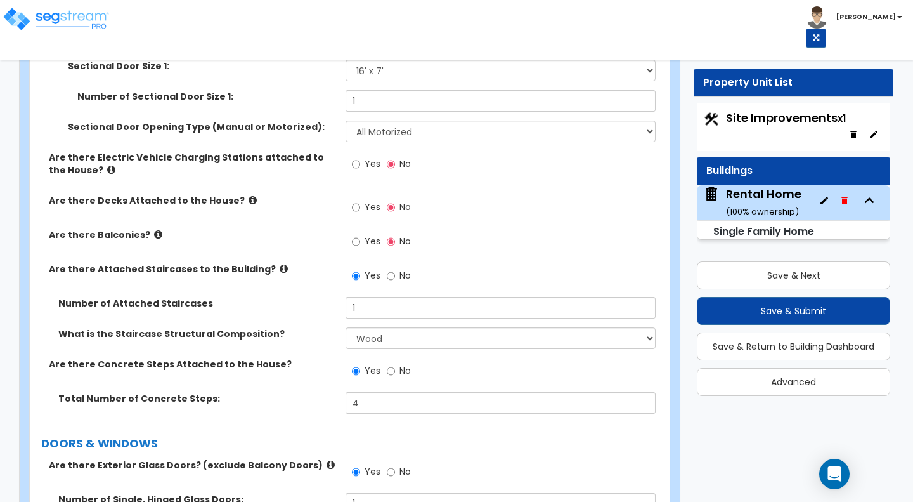
scroll to position [1949, 0]
click at [249, 199] on icon at bounding box center [253, 200] width 8 height 10
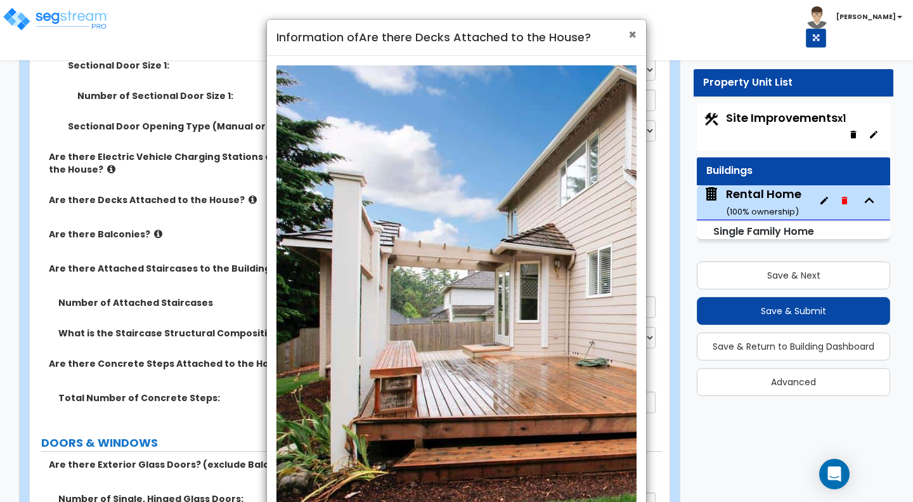
click at [634, 34] on span "×" at bounding box center [633, 34] width 8 height 18
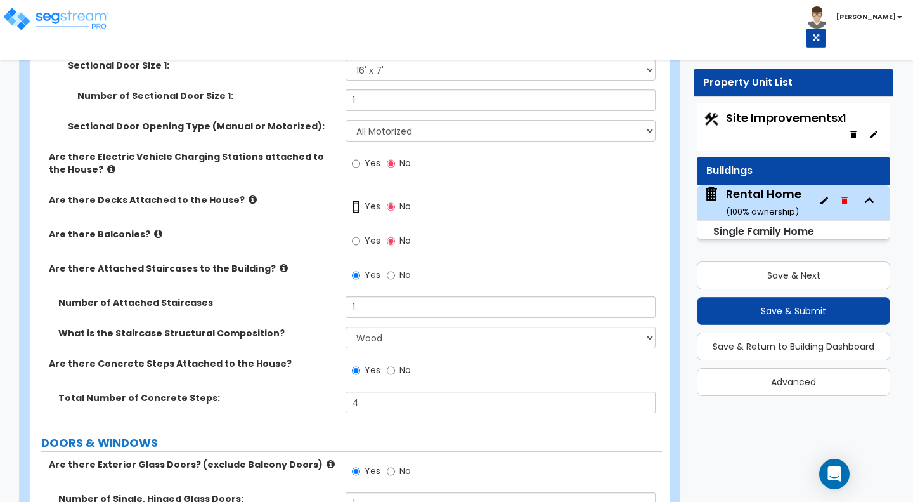
click at [358, 208] on input "Yes" at bounding box center [356, 207] width 8 height 14
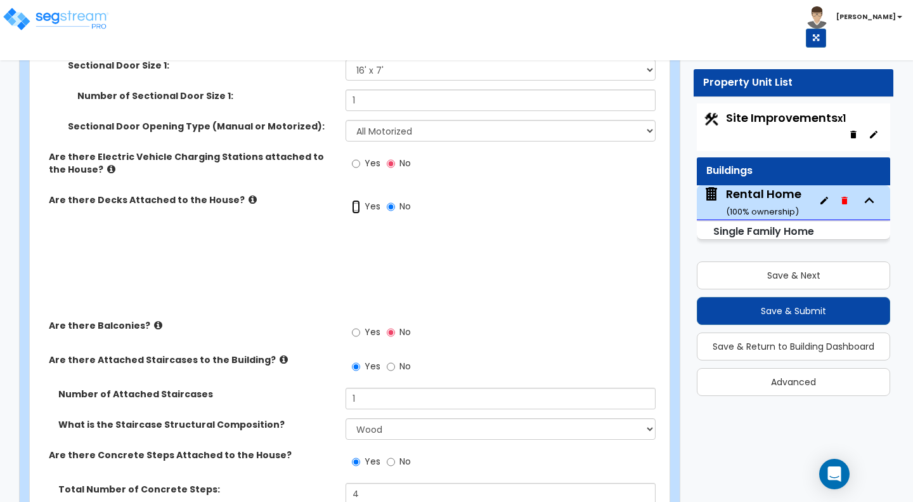
radio input "true"
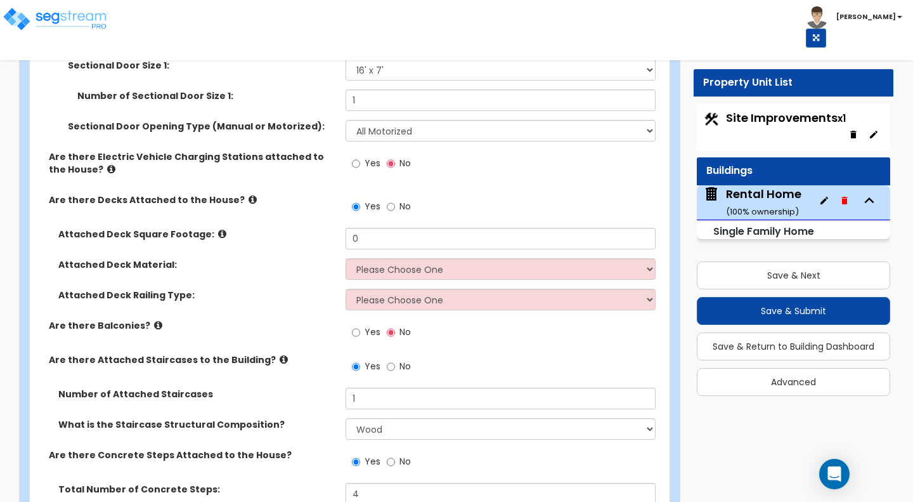
click at [761, 115] on span "Site Improvements x1" at bounding box center [786, 118] width 120 height 16
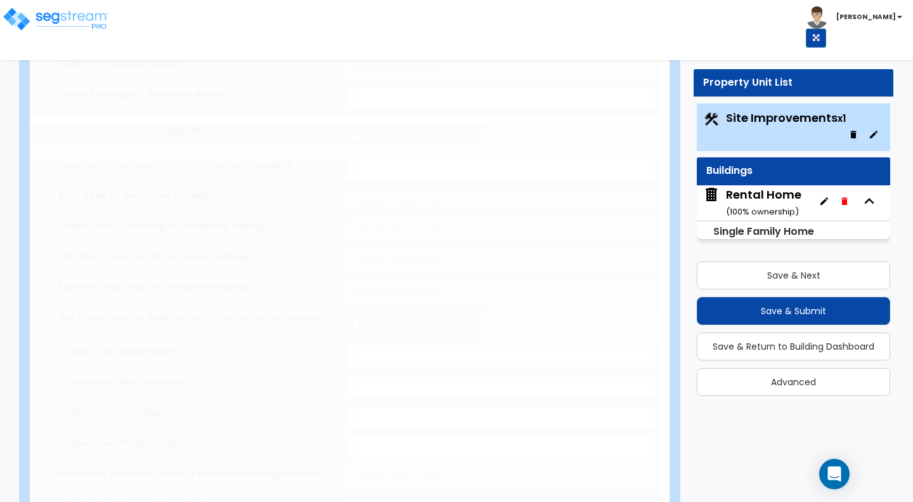
type input "0.18"
select select "2"
type input "831"
radio input "true"
select select "1"
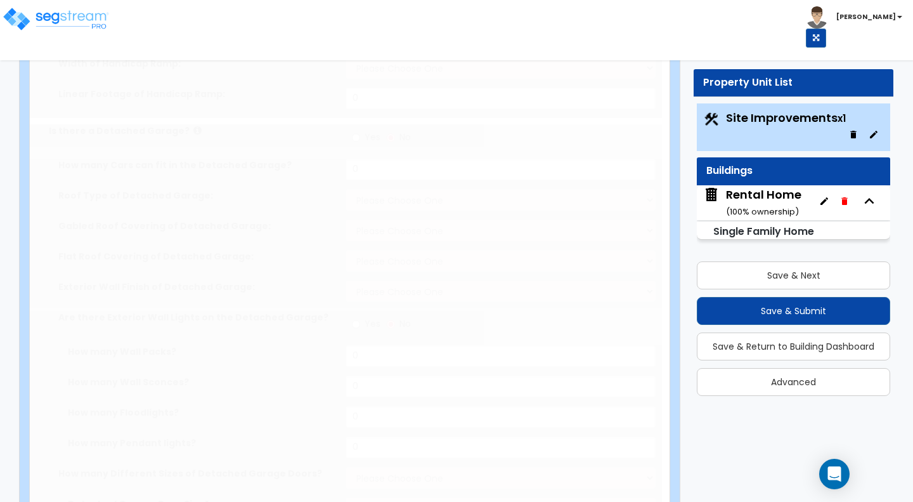
type input "140"
radio input "true"
select select "2"
type input "73"
select select "1"
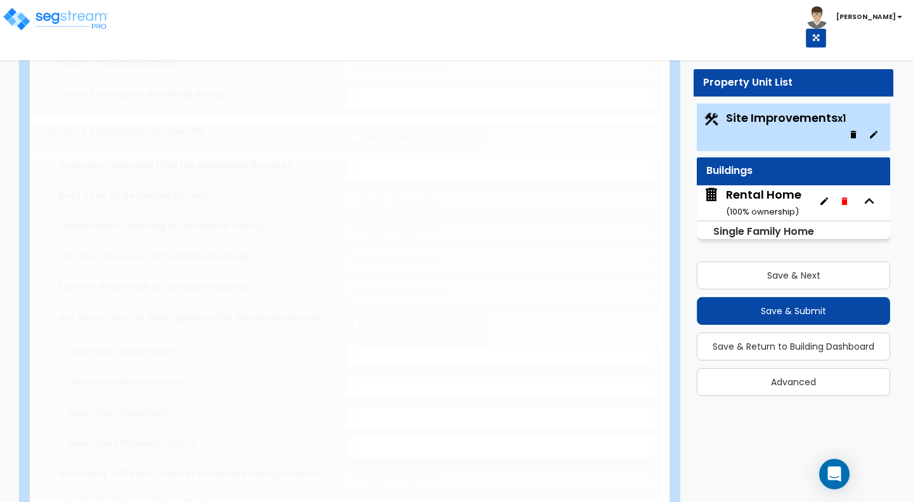
select select "1"
select select "2"
type input "4368"
radio input "true"
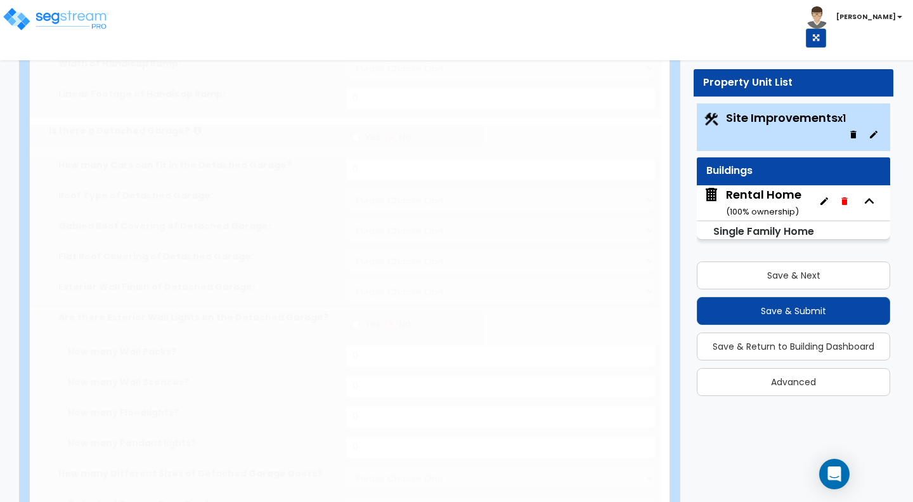
select select "2"
type input "4193"
radio input "true"
select select "1"
select select "7"
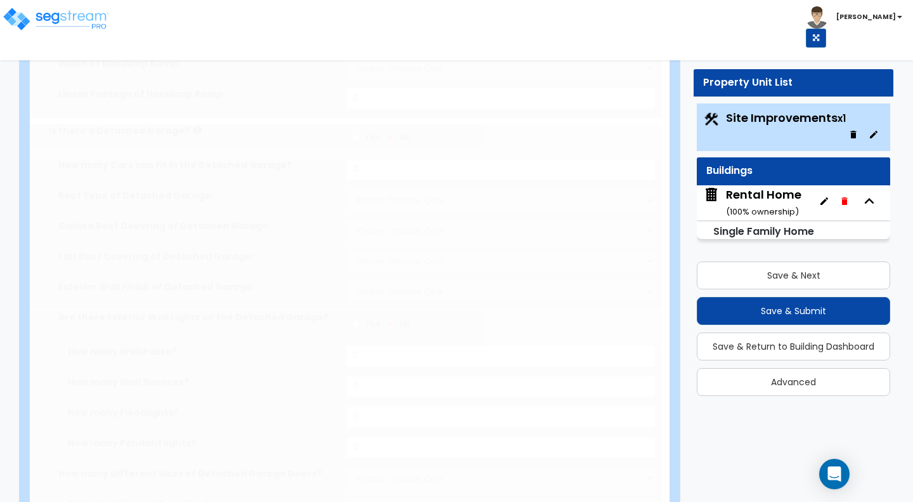
type input "10"
select select "1"
select select "4"
type input "10"
radio input "true"
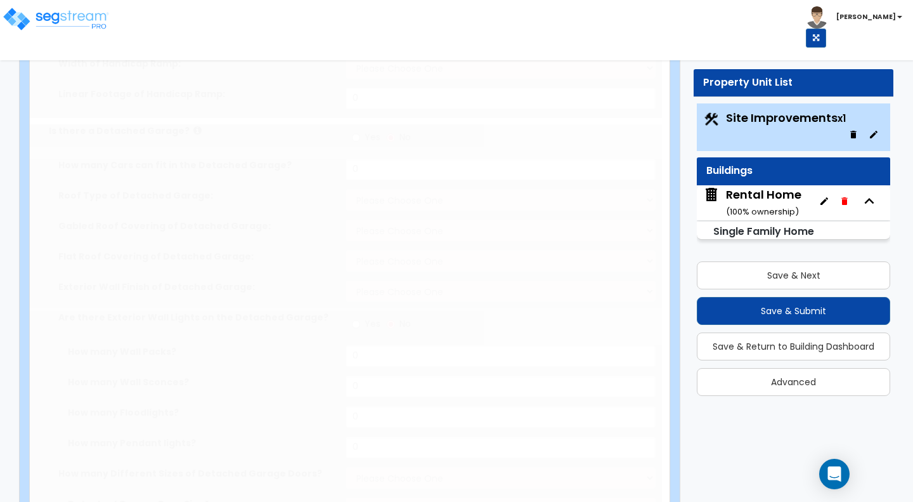
type input "200"
radio input "true"
select select "4"
type input "100"
radio input "true"
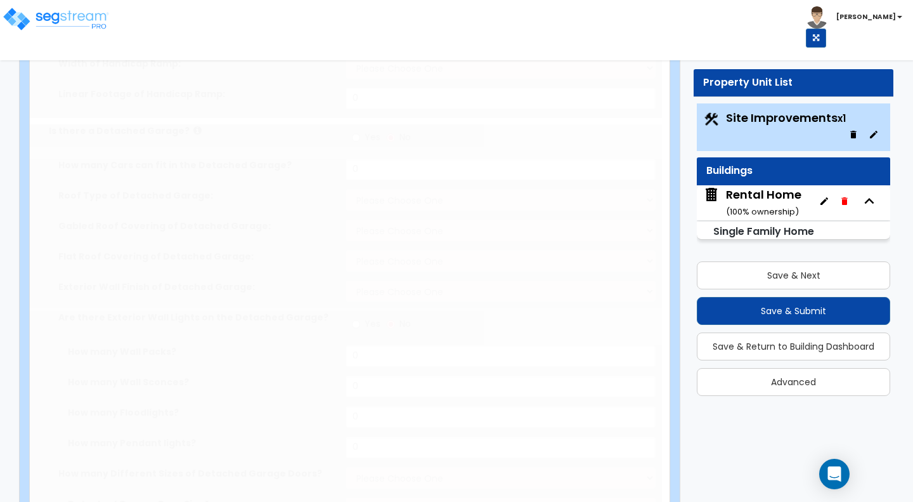
select select "1"
select select "2"
type input "160"
select select "2"
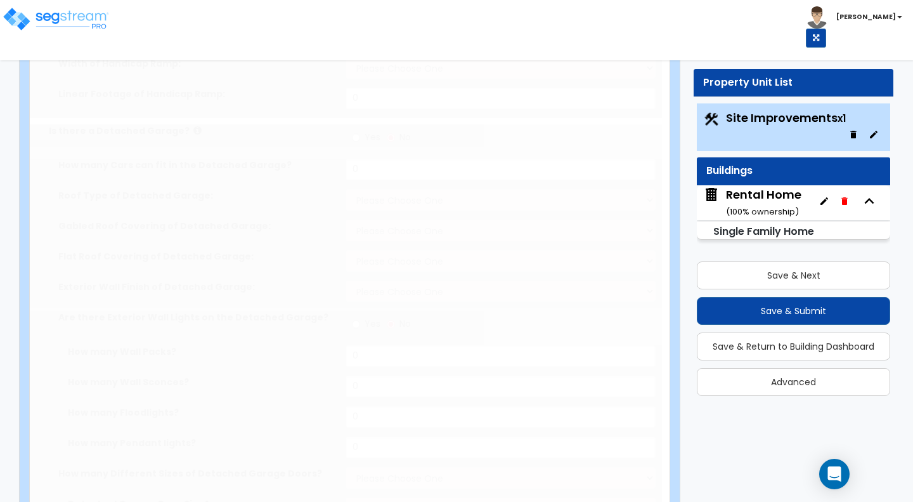
radio input "true"
select select "1"
type input "1"
radio input "true"
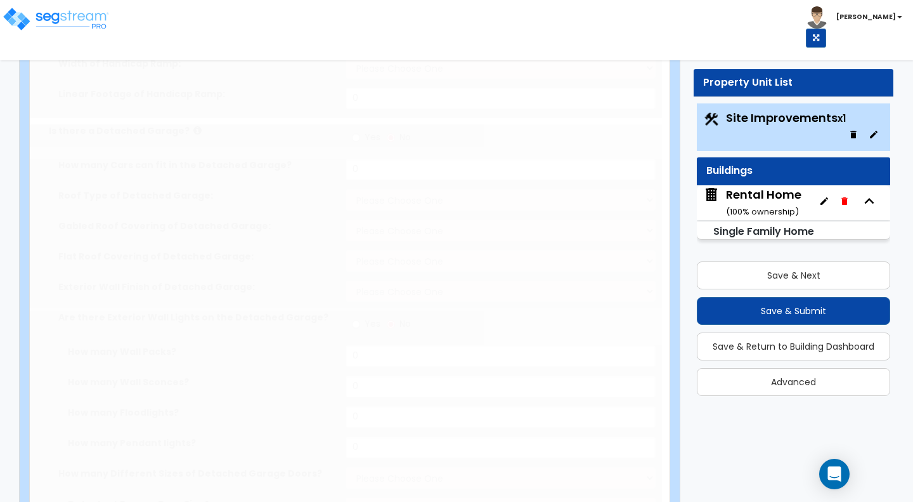
radio input "true"
select select "4"
type input "25"
radio input "true"
select select "1"
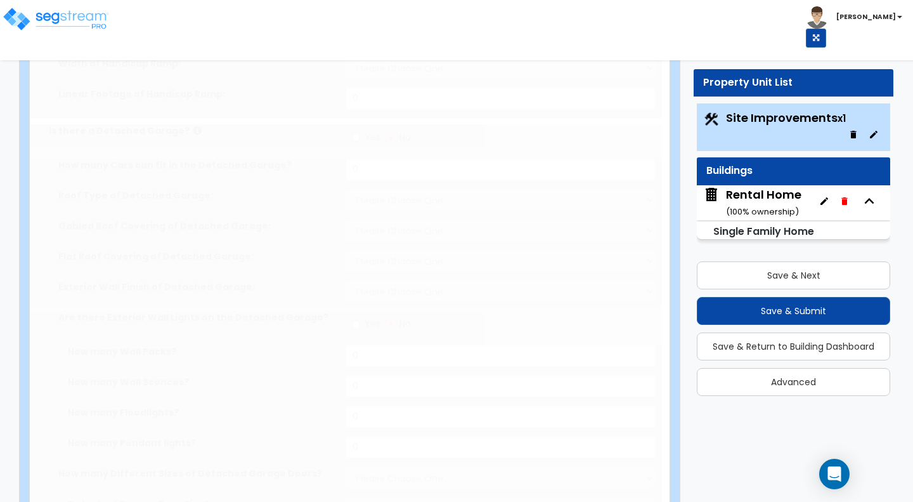
select select "11"
type input "2"
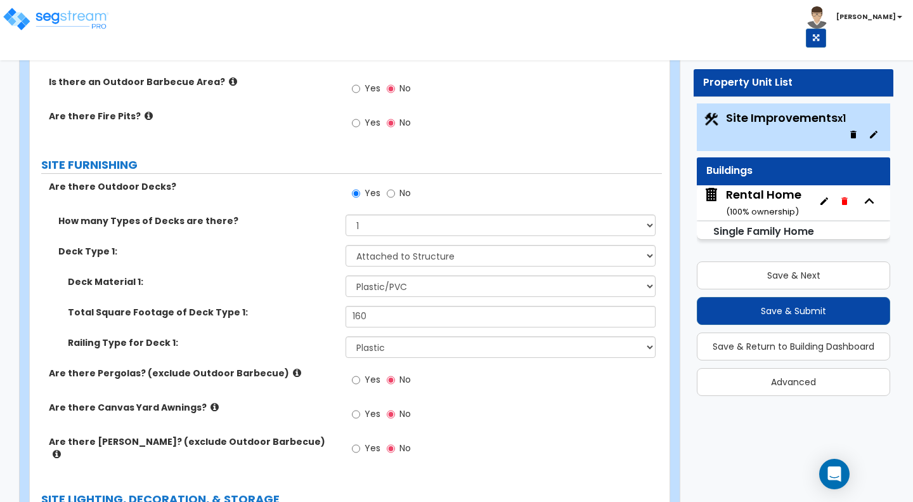
scroll to position [1841, 0]
click at [740, 195] on div "Rental Home ( 100 % ownership)" at bounding box center [763, 202] width 75 height 32
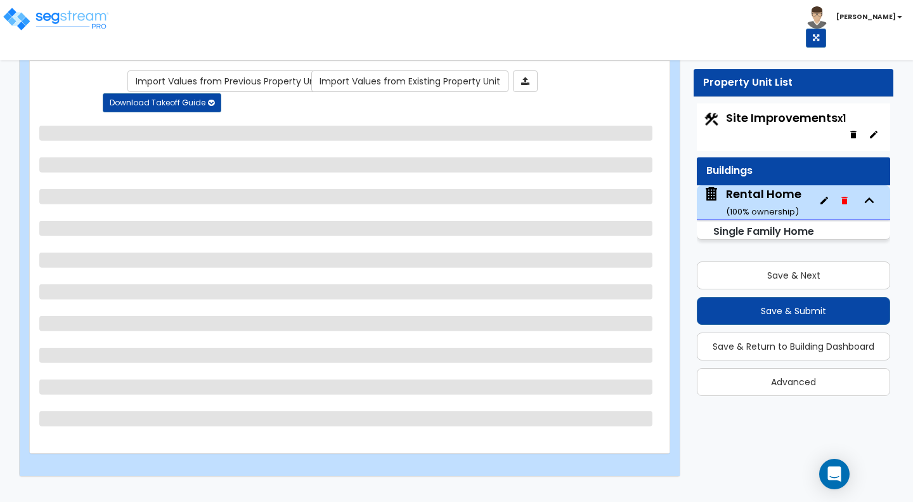
scroll to position [77, 0]
select select "1"
select select "7"
select select "3"
select select "2"
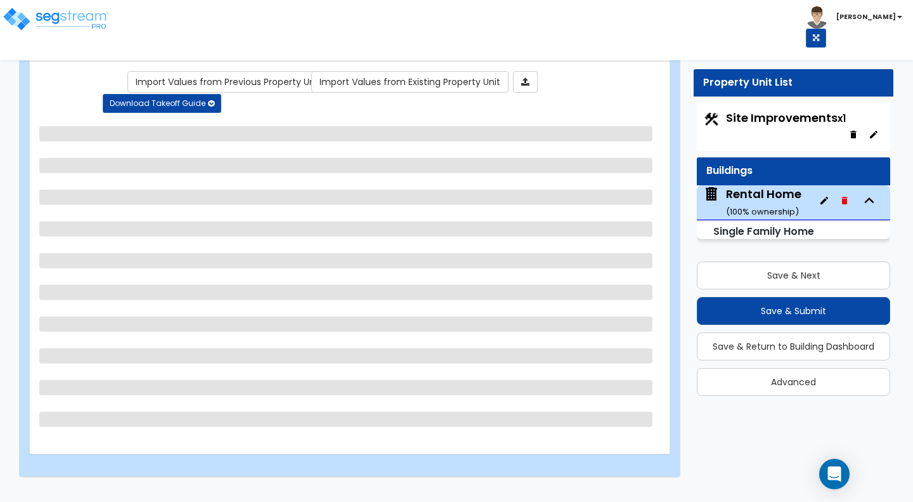
select select "1"
select select "3"
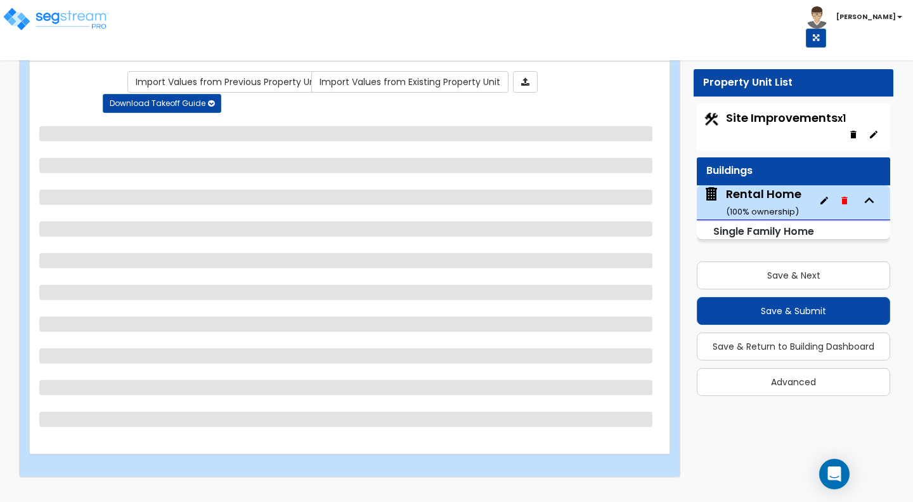
select select "7"
select select "5"
select select "3"
select select "1"
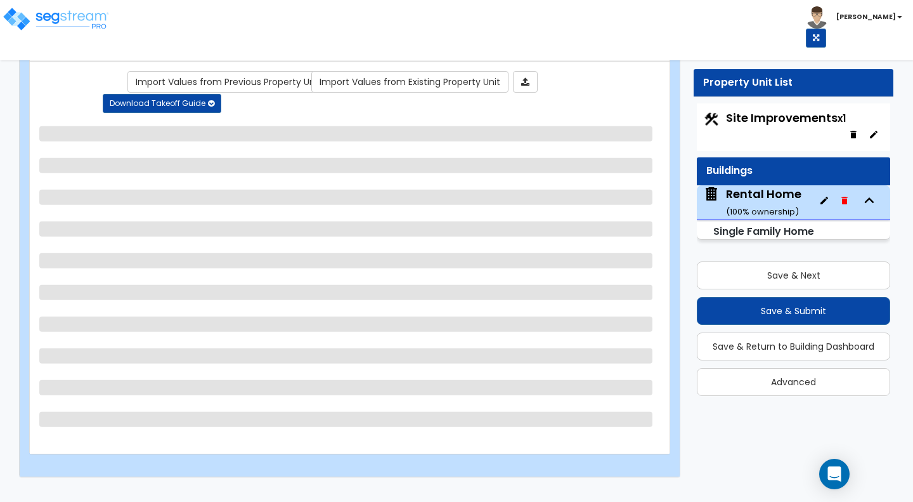
select select "2"
select select "1"
select select "7"
select select "2"
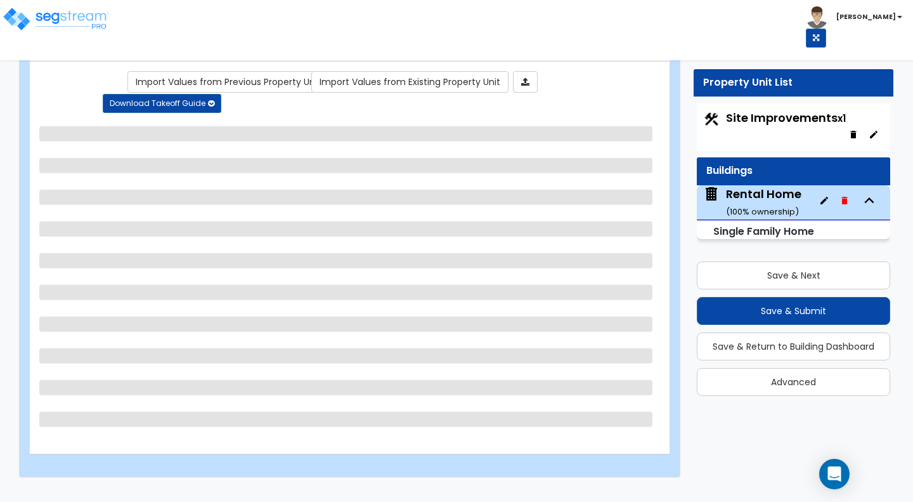
select select "1"
select select "3"
select select "1"
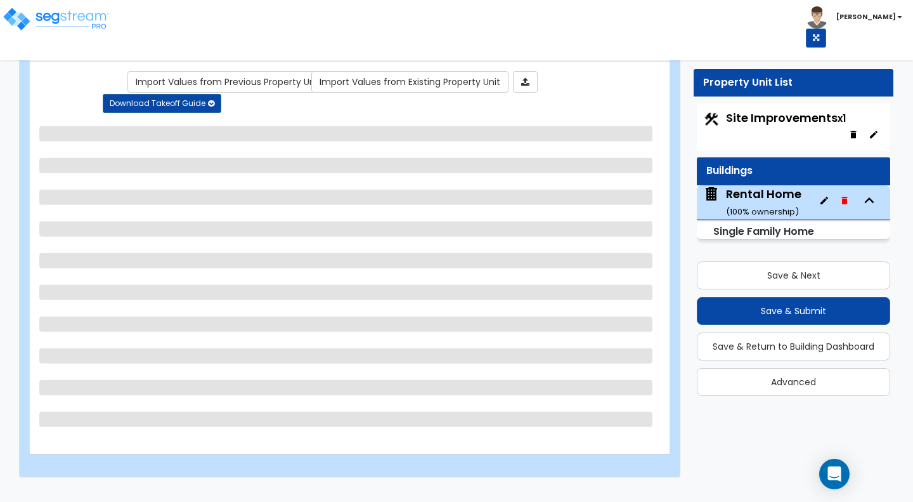
select select "1"
select select "5"
select select "3"
select select "1"
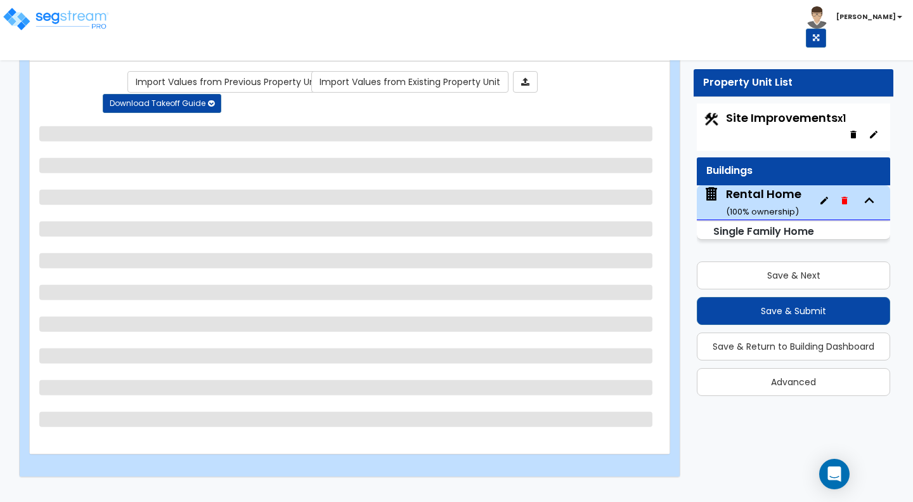
select select "5"
select select "3"
select select "5"
select select "1"
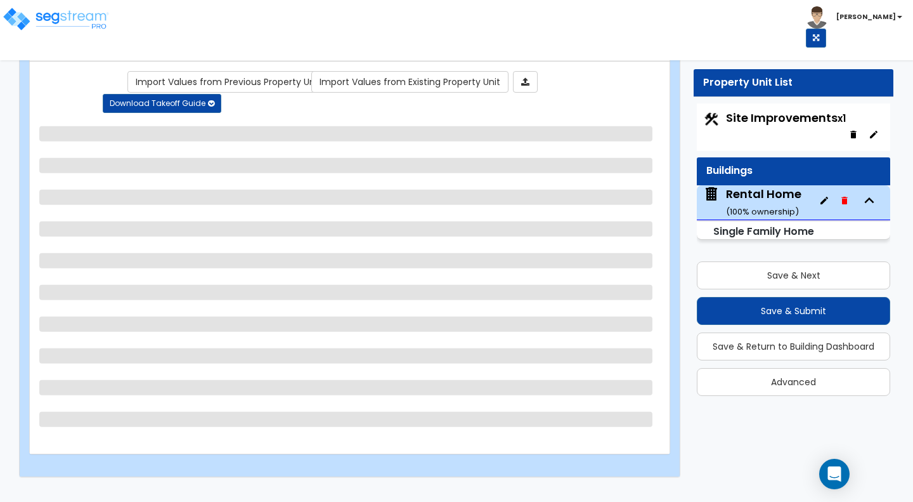
select select "3"
select select "2"
select select "3"
select select "2"
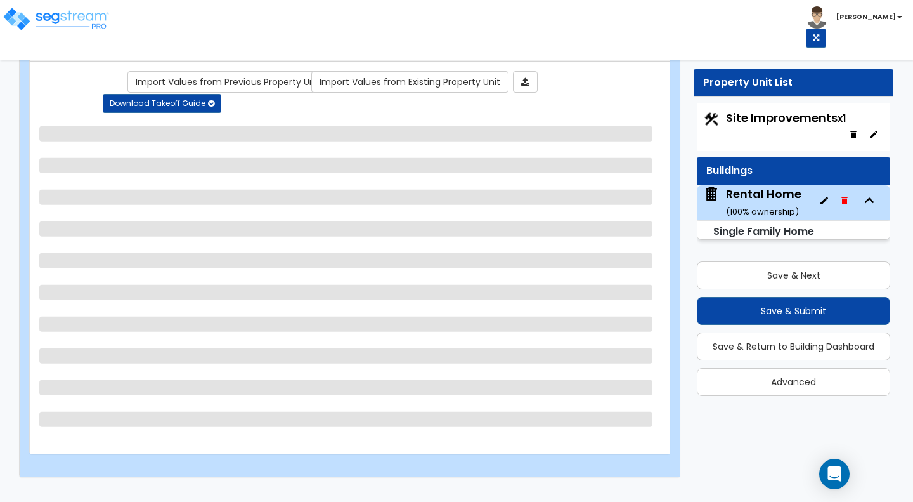
select select "3"
select select "4"
select select "3"
select select "2"
select select "1"
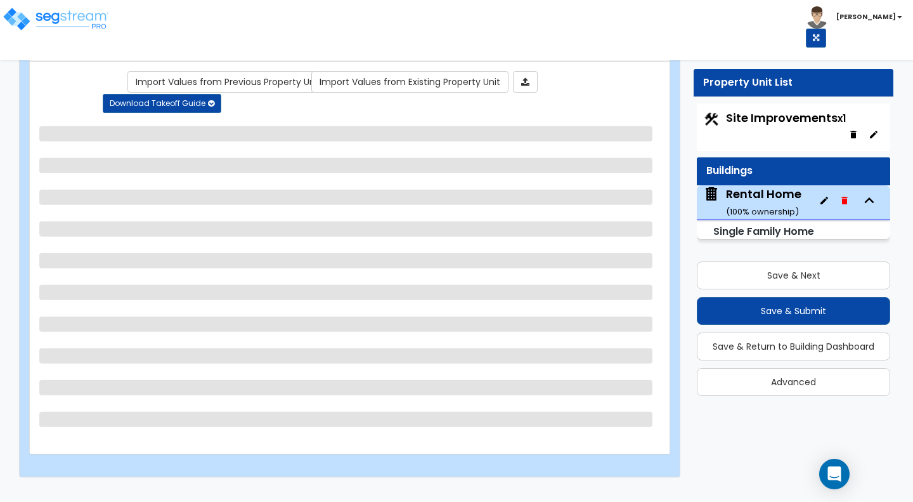
select select "3"
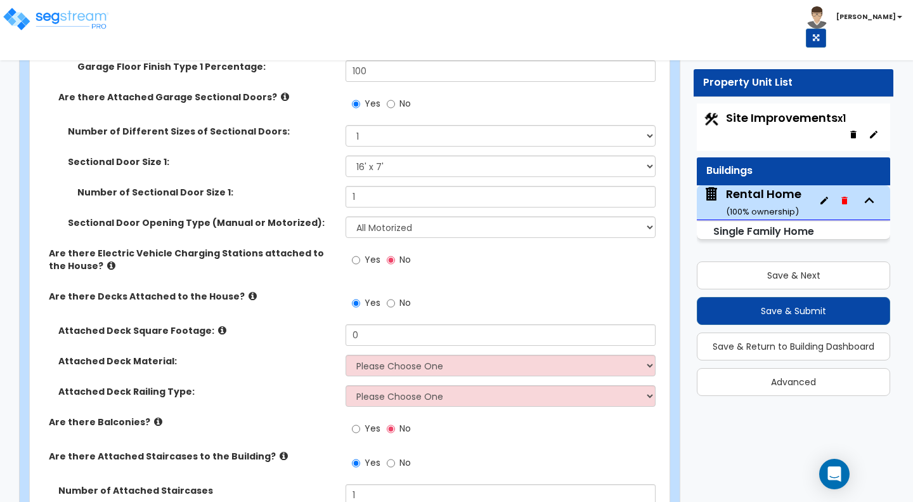
scroll to position [1860, 0]
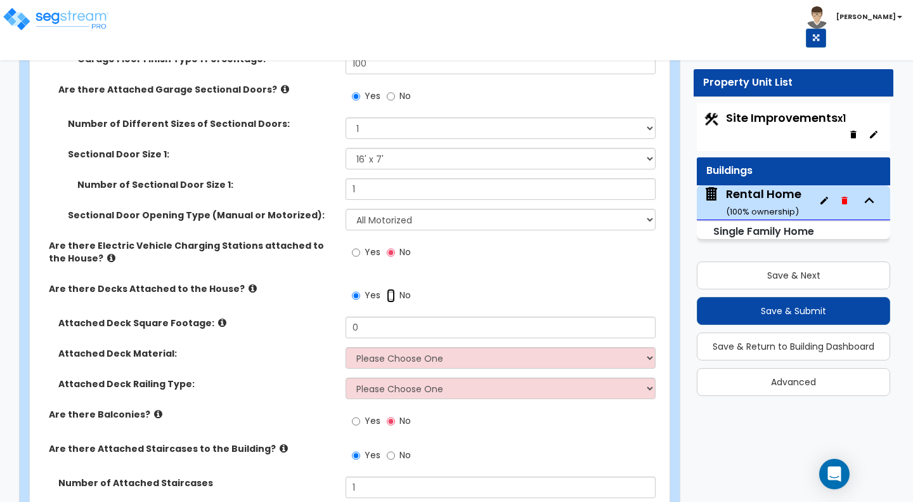
click at [390, 295] on input "No" at bounding box center [391, 296] width 8 height 14
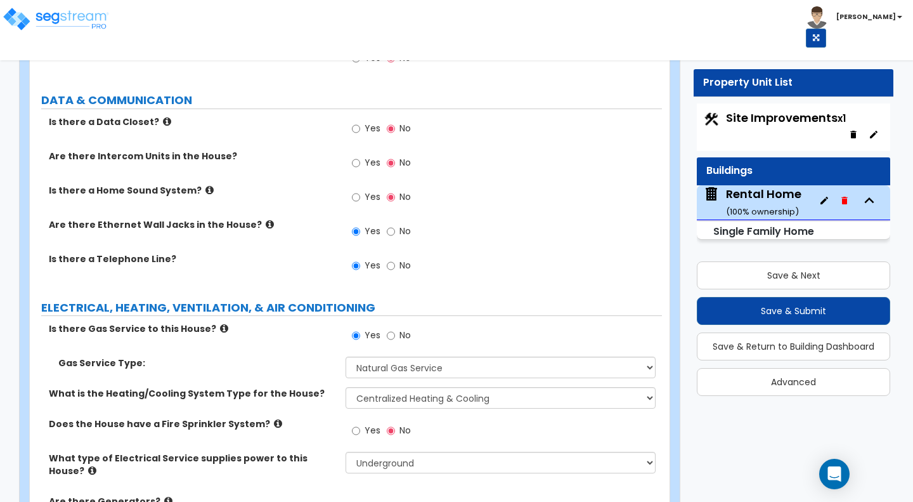
scroll to position [7066, 0]
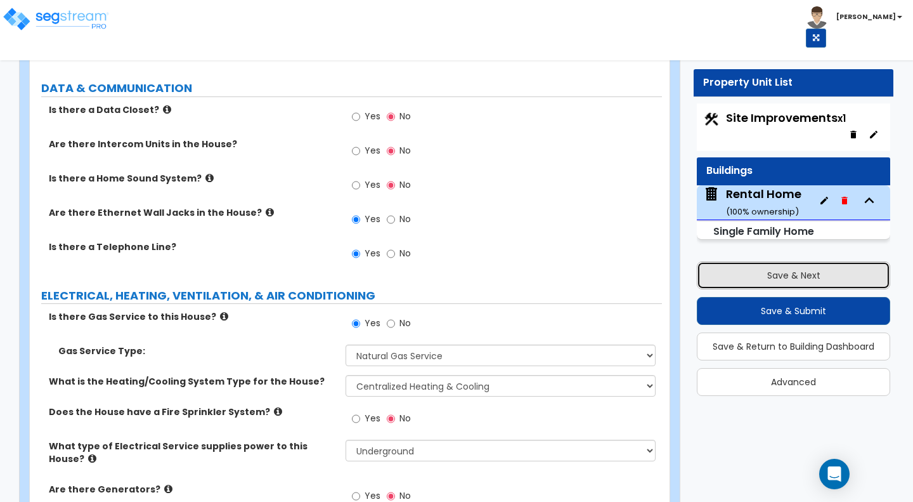
click at [801, 275] on button "Save & Next" at bounding box center [793, 275] width 193 height 28
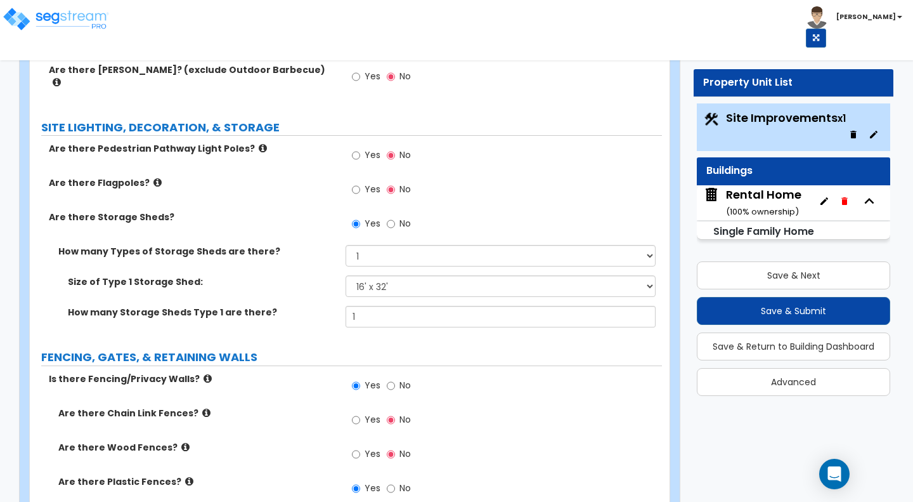
scroll to position [2205, 0]
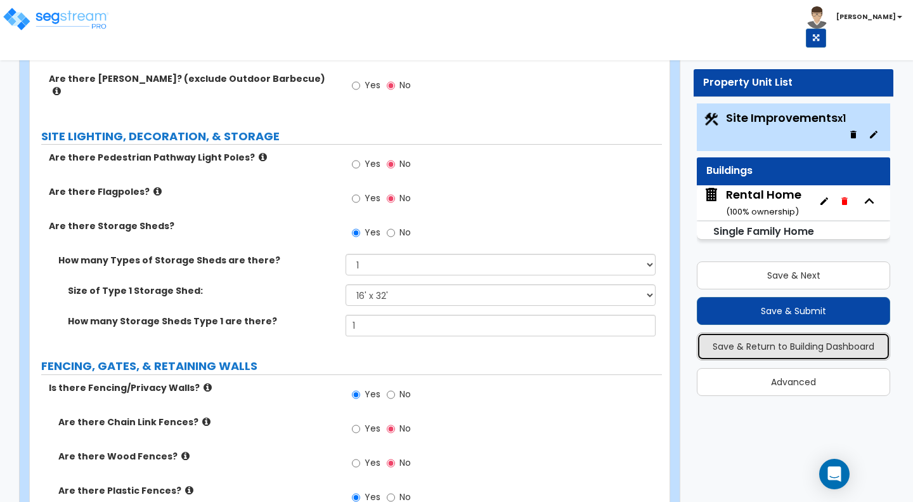
click at [795, 351] on button "Save & Return to Building Dashboard" at bounding box center [793, 346] width 193 height 28
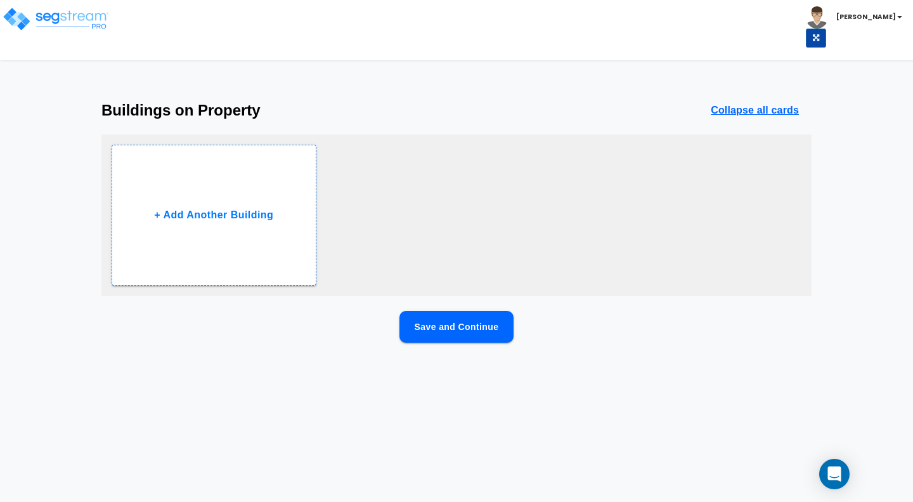
scroll to position [0, 0]
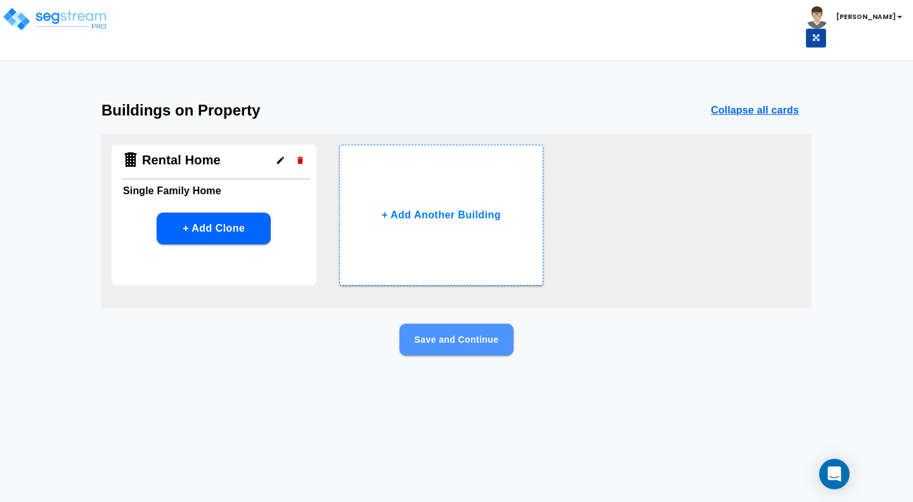
click at [463, 345] on button "Save and Continue" at bounding box center [457, 339] width 114 height 32
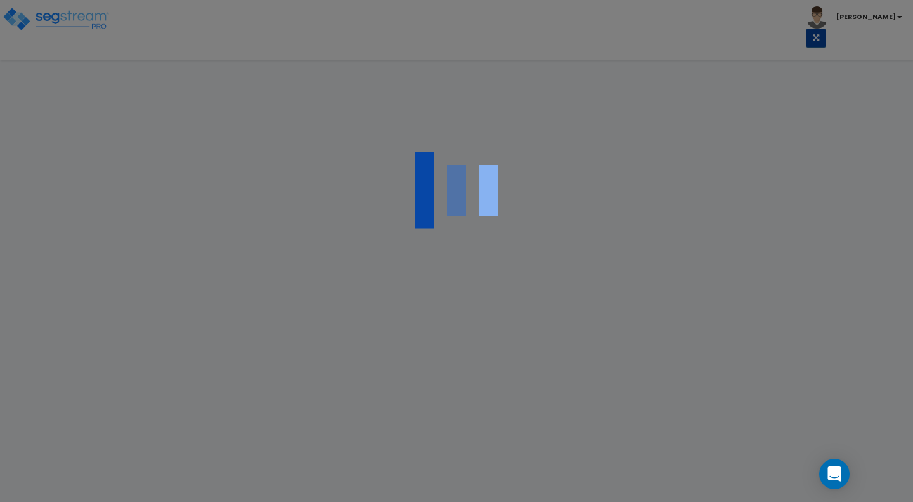
click at [463, 345] on div at bounding box center [456, 251] width 913 height 502
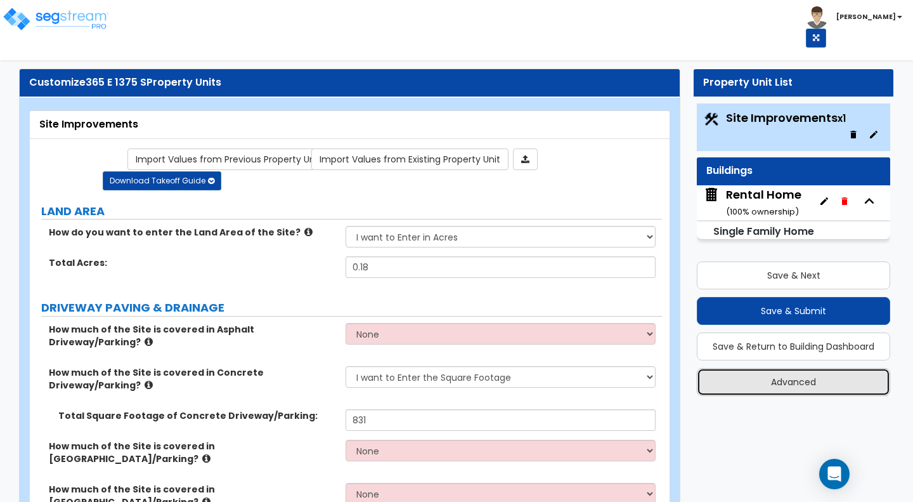
click at [785, 379] on button "Advanced" at bounding box center [793, 382] width 193 height 28
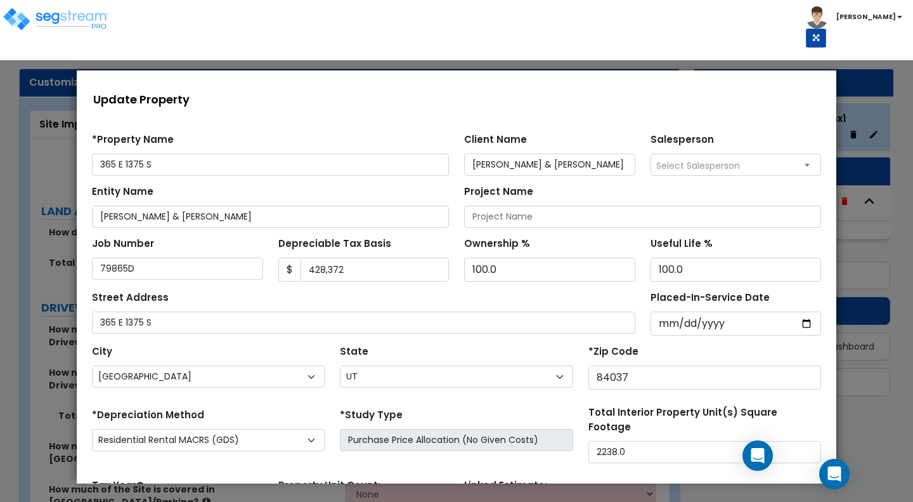
scroll to position [67, 0]
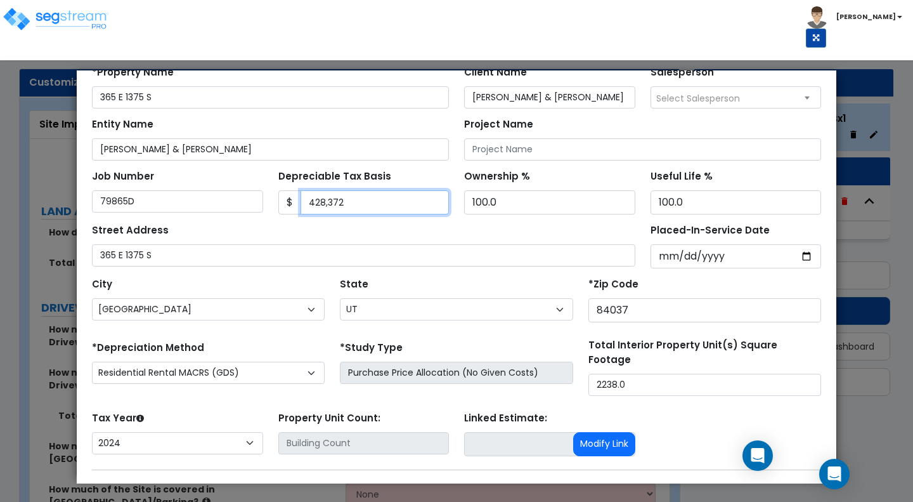
click at [356, 202] on input "428,372" at bounding box center [375, 202] width 149 height 24
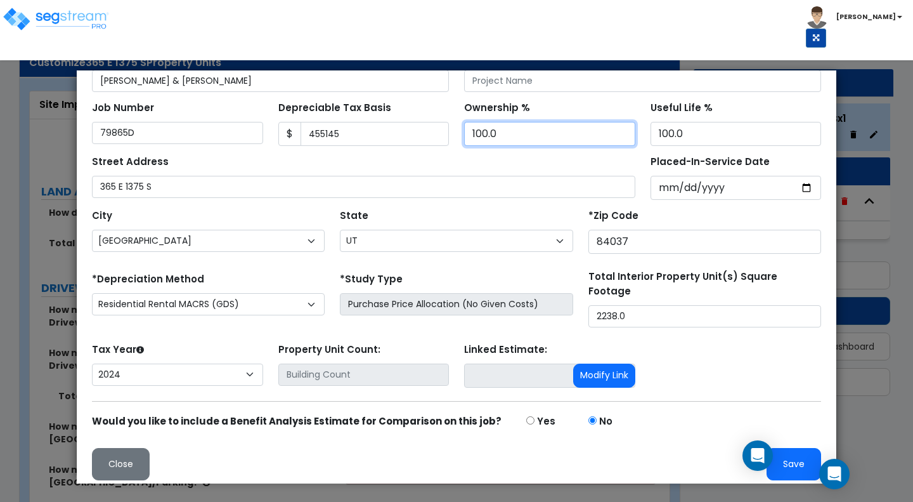
scroll to position [20, 0]
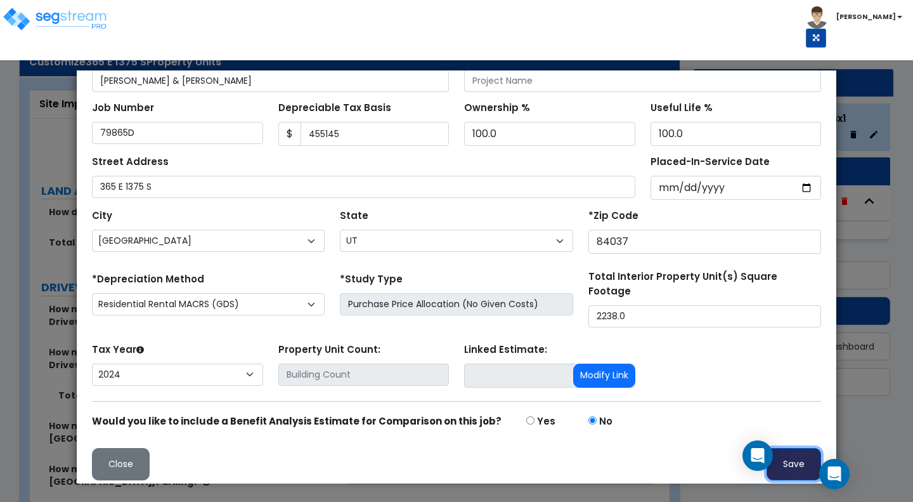
click at [788, 458] on button "Save" at bounding box center [794, 464] width 55 height 32
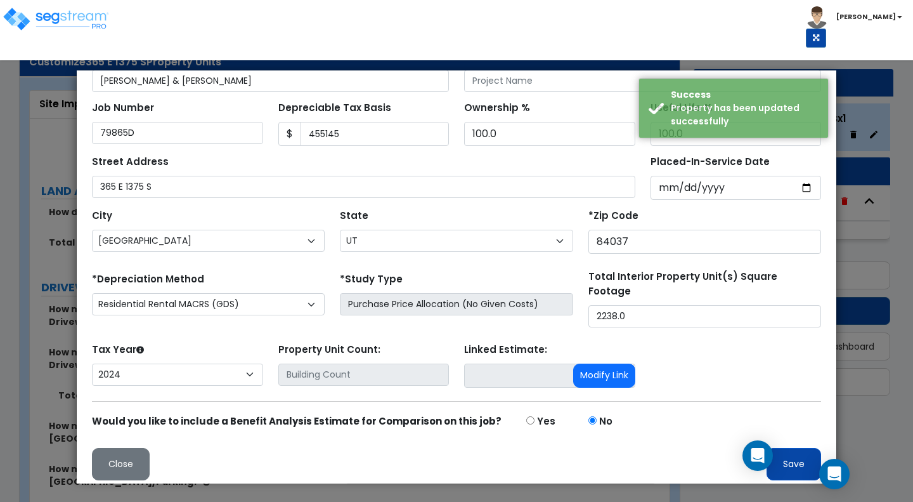
scroll to position [0, 0]
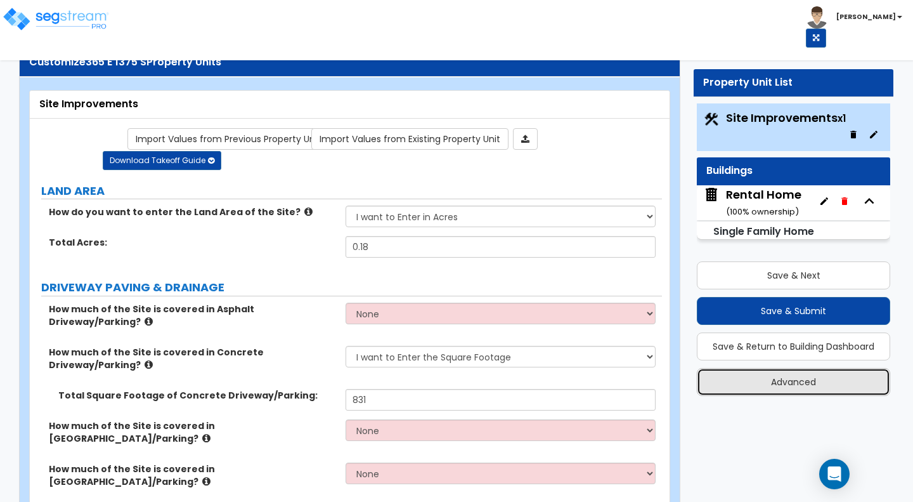
click at [788, 386] on button "Advanced" at bounding box center [793, 382] width 193 height 28
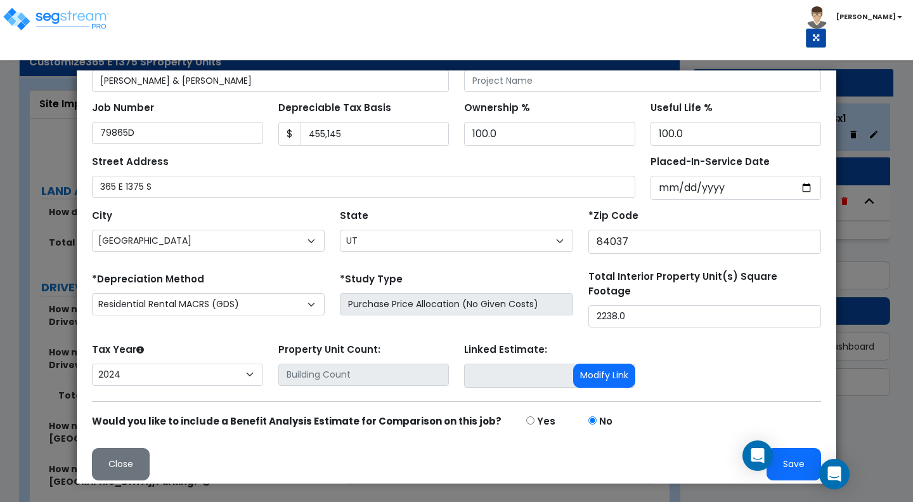
scroll to position [44, 0]
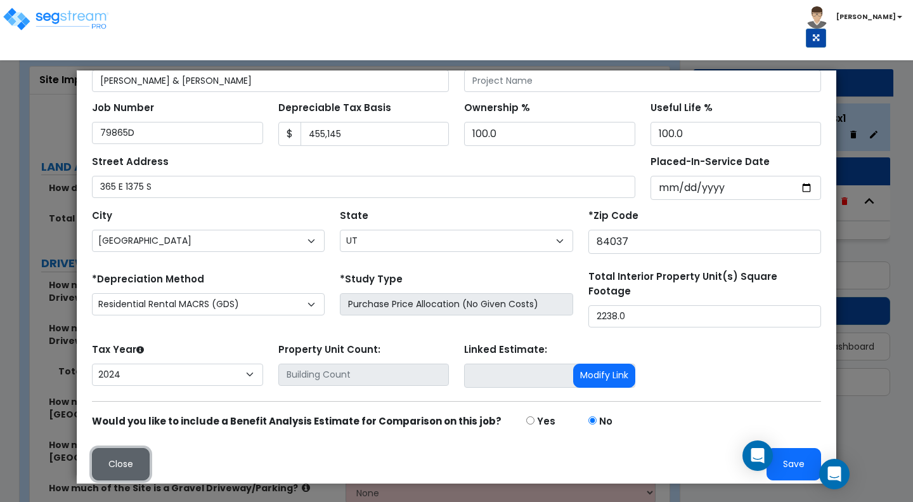
click at [127, 458] on button "Close" at bounding box center [121, 464] width 58 height 32
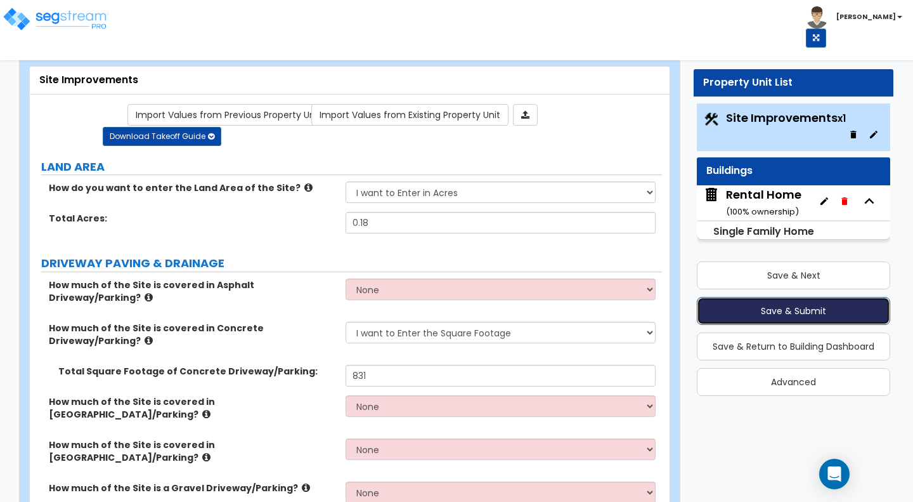
click at [792, 310] on button "Save & Submit" at bounding box center [793, 311] width 193 height 28
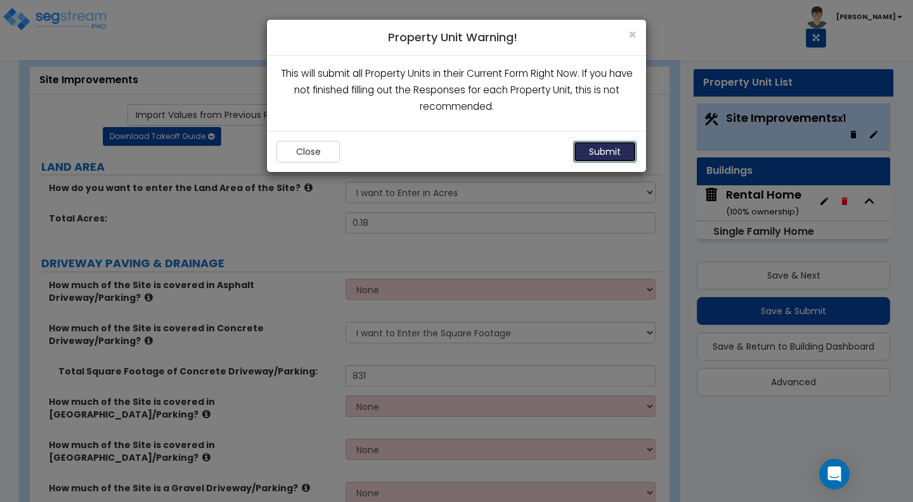
click at [602, 148] on button "Submit" at bounding box center [604, 152] width 63 height 22
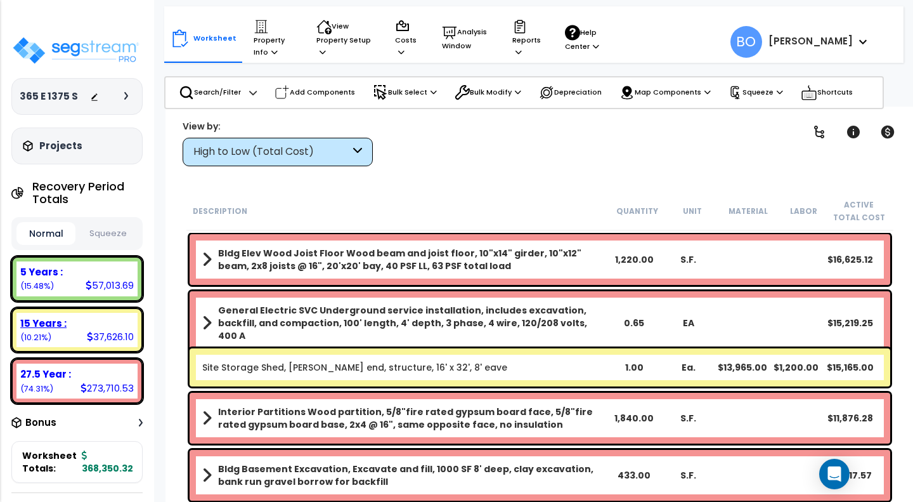
click at [102, 330] on div "37,626.10" at bounding box center [110, 336] width 47 height 13
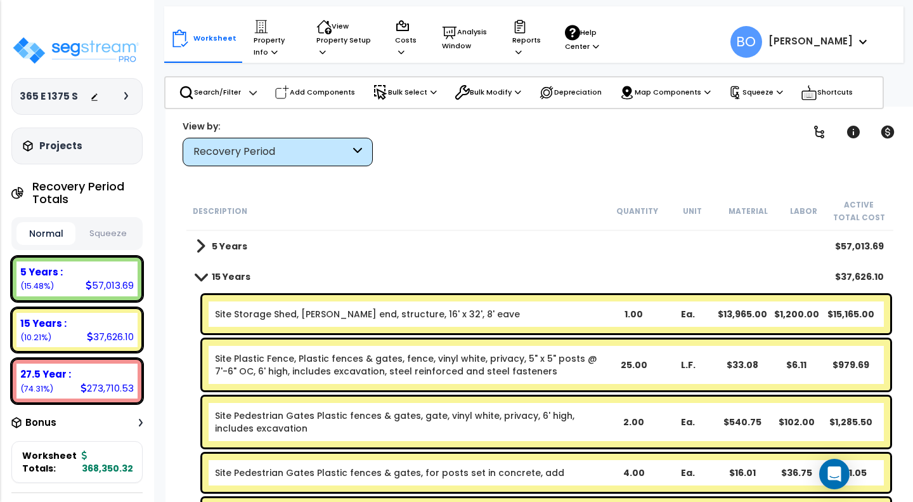
scroll to position [4, 0]
click at [100, 372] on div "27.5 Year :" at bounding box center [77, 373] width 114 height 13
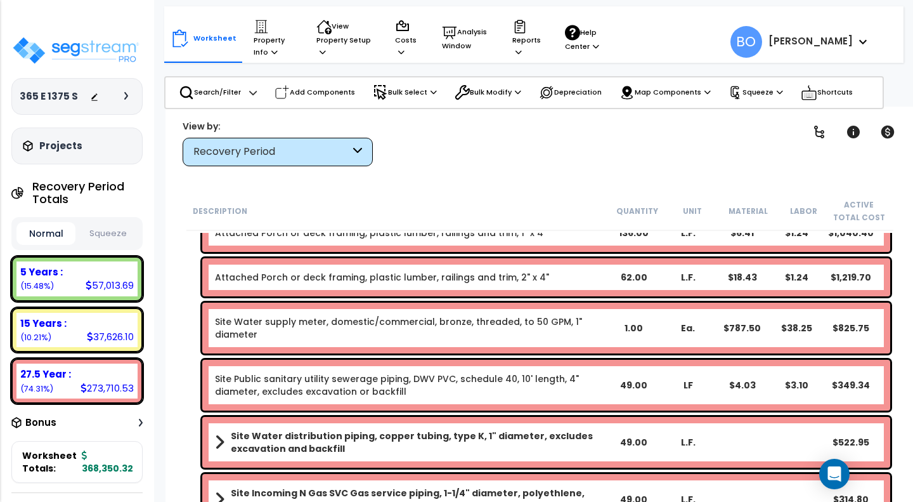
scroll to position [56, 0]
click at [74, 281] on div "5 Years : 57,013.69 (15.48%)" at bounding box center [76, 278] width 121 height 35
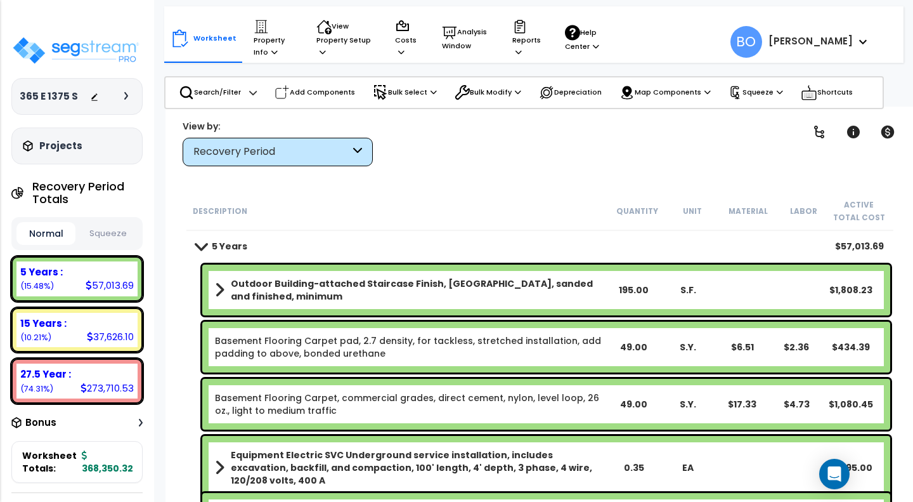
scroll to position [8, 0]
click at [766, 93] on p "Squeeze" at bounding box center [756, 93] width 55 height 14
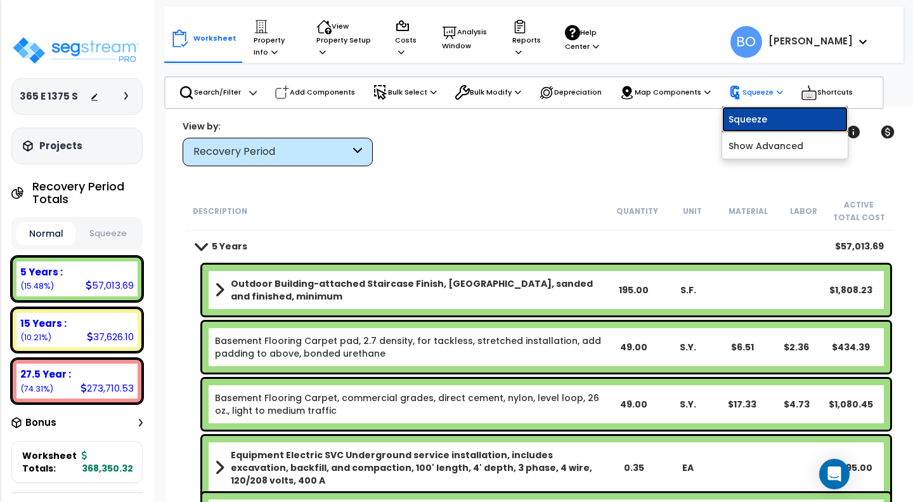
click at [759, 115] on link "Squeeze" at bounding box center [785, 119] width 126 height 25
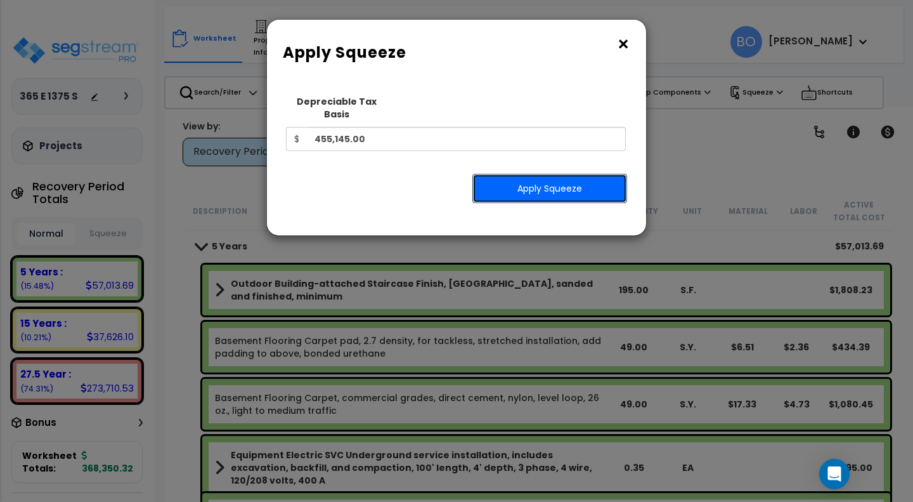
click at [563, 178] on button "Apply Squeeze" at bounding box center [550, 188] width 155 height 29
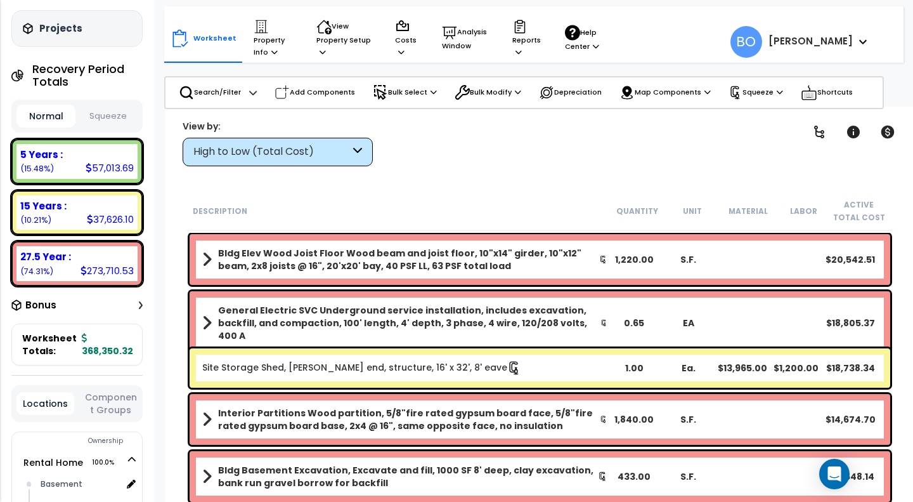
scroll to position [67, 0]
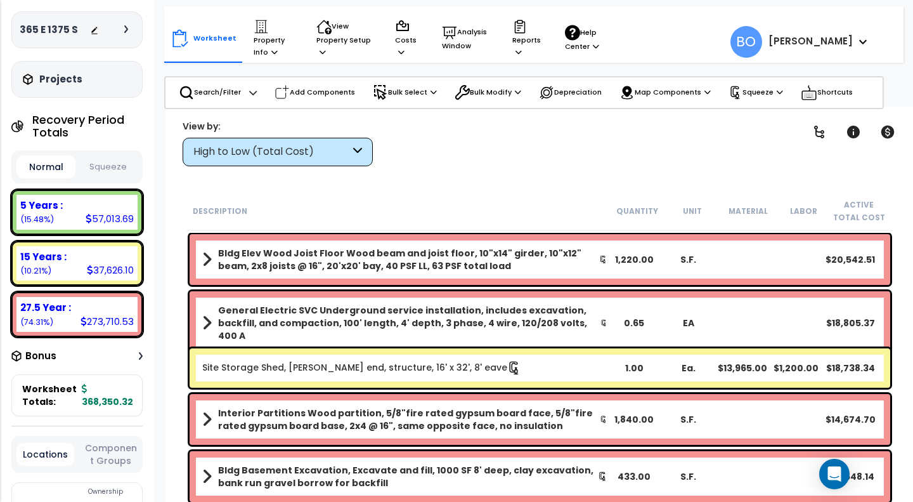
click at [140, 354] on icon at bounding box center [141, 356] width 4 height 8
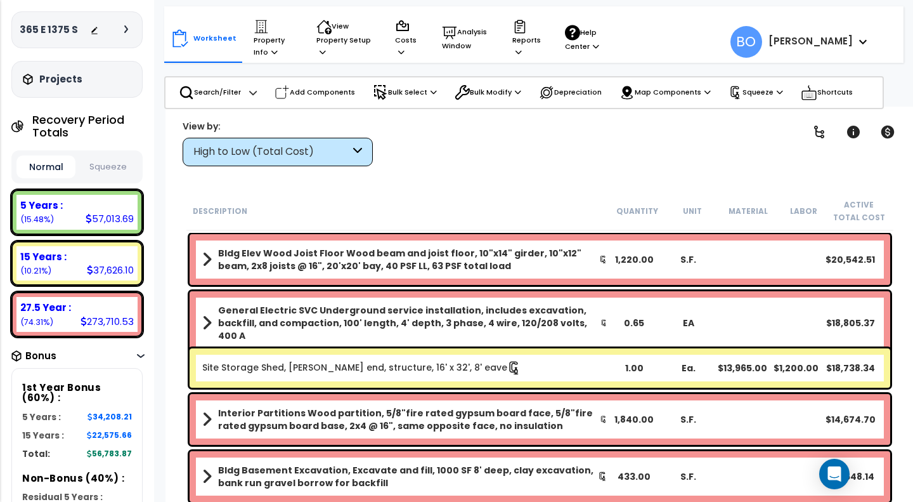
click at [115, 166] on button "Squeeze" at bounding box center [108, 167] width 59 height 22
click at [519, 50] on icon at bounding box center [519, 51] width 6 height 7
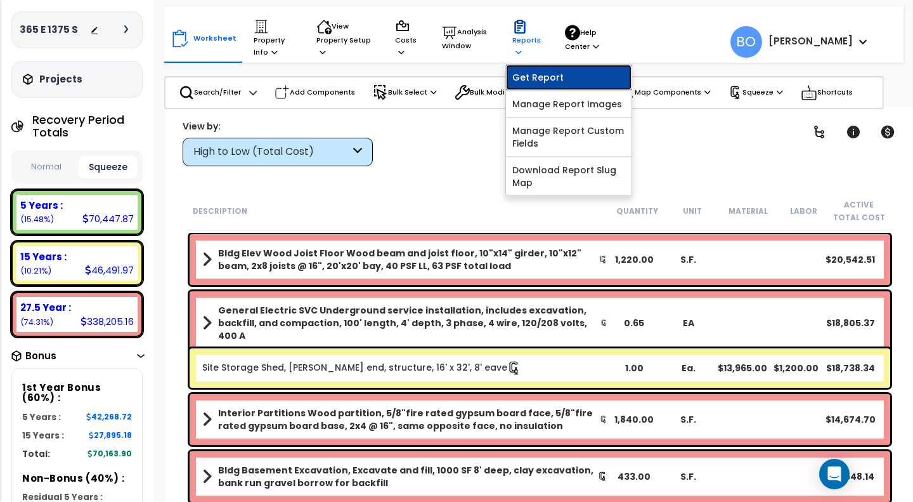
click at [528, 80] on link "Get Report" at bounding box center [569, 77] width 126 height 25
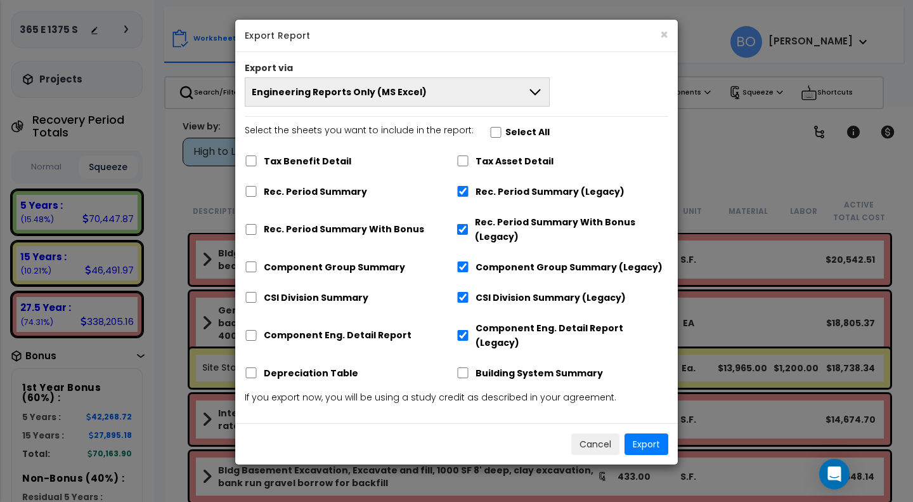
click at [537, 97] on icon at bounding box center [535, 91] width 15 height 15
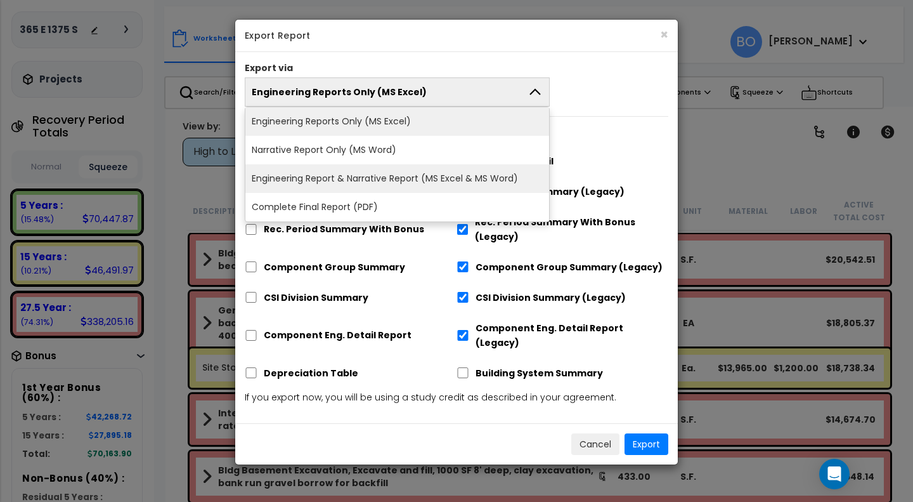
click at [443, 176] on li "Engineering Report & Narrative Report (MS Excel & MS Word)" at bounding box center [397, 178] width 304 height 29
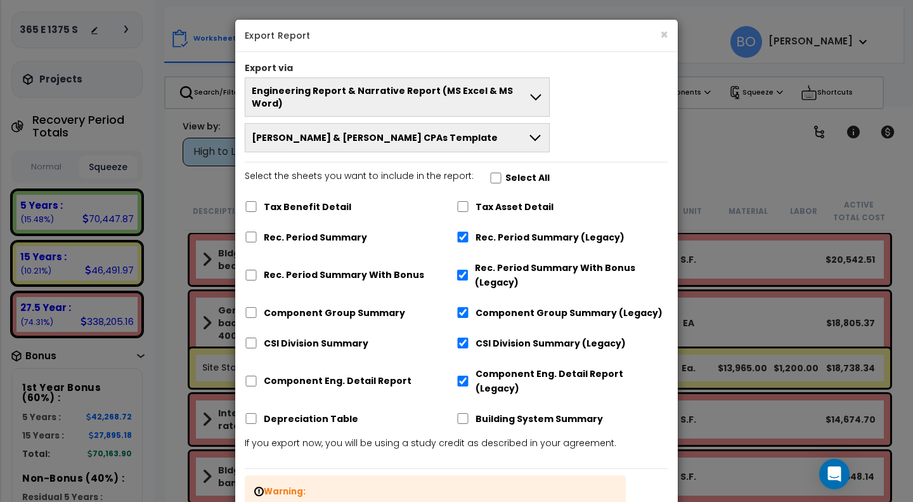
click at [318, 200] on label "Tax Benefit Detail" at bounding box center [308, 207] width 88 height 15
click at [258, 201] on input "Tax Benefit Detail" at bounding box center [251, 206] width 13 height 11
checkbox input "true"
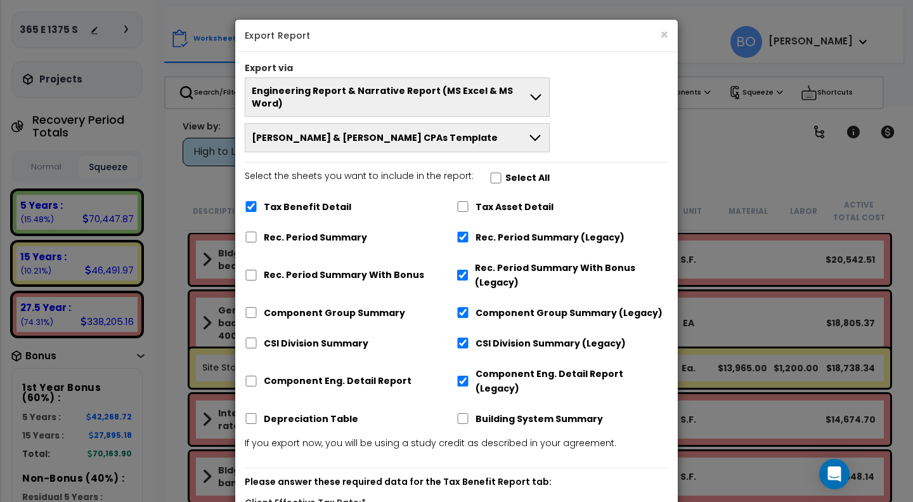
click at [310, 235] on div "Rec. Period Summary" at bounding box center [351, 236] width 212 height 24
click at [306, 230] on label "Rec. Period Summary" at bounding box center [315, 237] width 103 height 15
click at [258, 232] on input "Rec. Period Summary" at bounding box center [251, 237] width 13 height 11
checkbox input "true"
checkbox input "false"
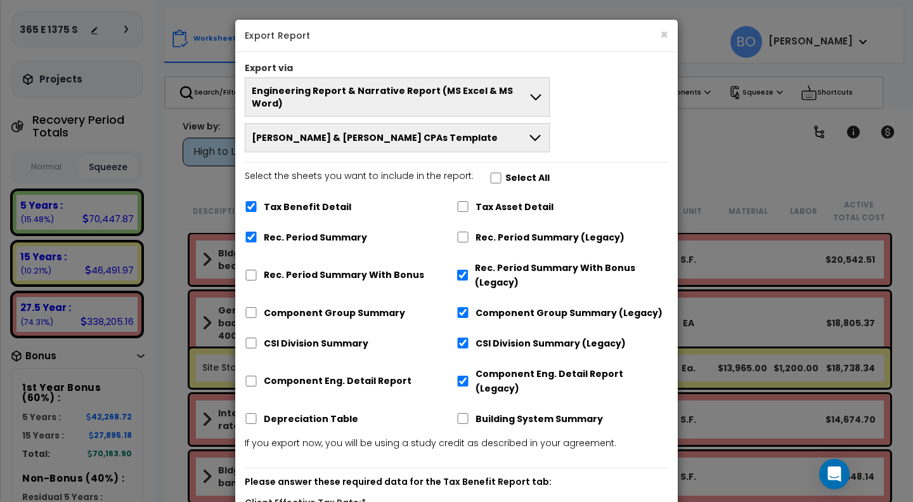
click at [302, 306] on label "Component Group Summary" at bounding box center [334, 313] width 141 height 15
click at [258, 307] on input "Component Group Summary" at bounding box center [251, 312] width 13 height 11
checkbox input "true"
checkbox input "false"
click at [301, 336] on label "CSI Division Summary" at bounding box center [316, 343] width 105 height 15
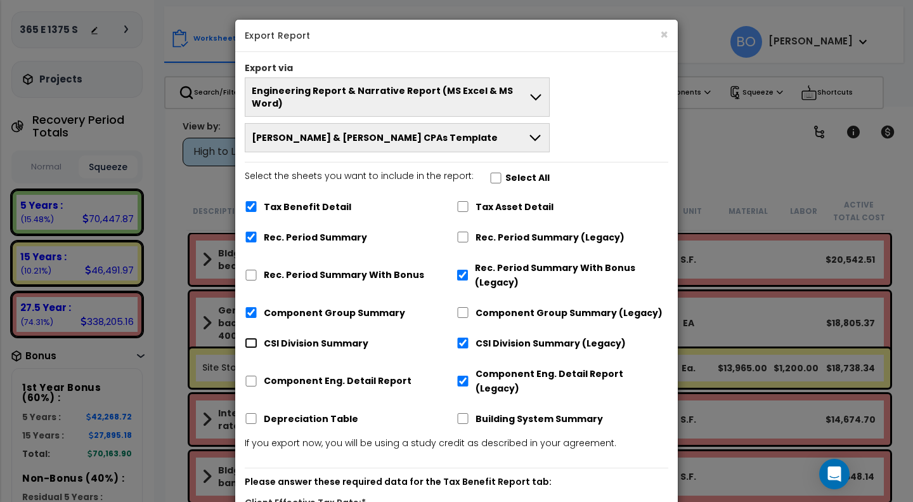
click at [258, 337] on input "CSI Division Summary" at bounding box center [251, 342] width 13 height 11
checkbox input "true"
checkbox input "false"
click at [299, 374] on label "Component Eng. Detail Report" at bounding box center [338, 381] width 148 height 15
click at [258, 376] on input "Component Eng. Detail Report" at bounding box center [251, 381] width 13 height 11
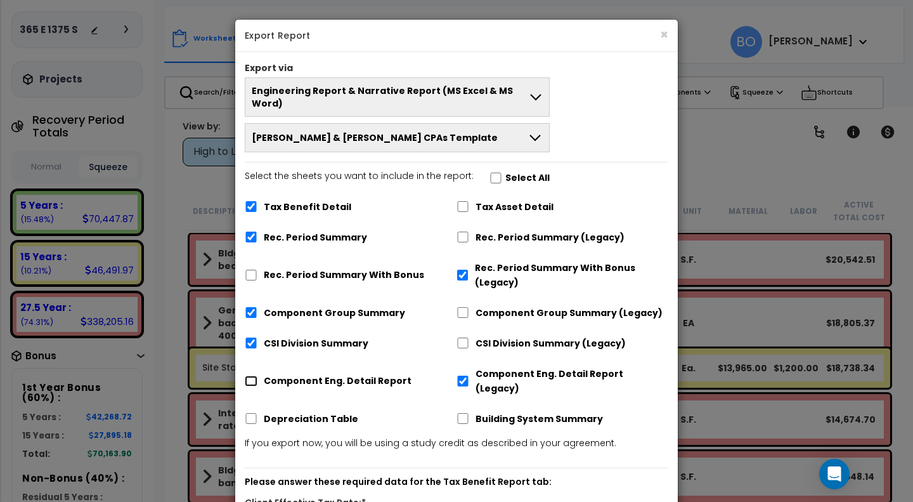
checkbox input "true"
checkbox input "false"
click at [299, 412] on label "Depreciation Table" at bounding box center [311, 419] width 95 height 15
click at [258, 413] on input "Depreciation Table" at bounding box center [251, 418] width 13 height 11
checkbox input "true"
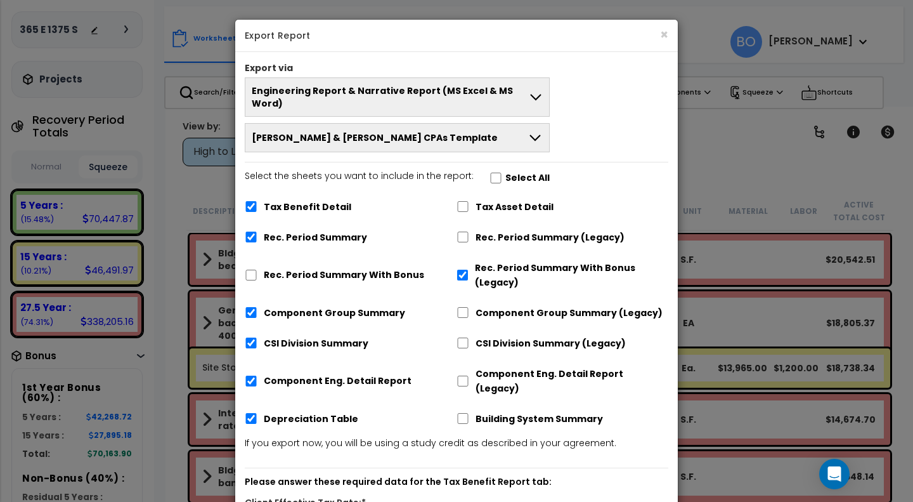
click at [515, 200] on label "Tax Asset Detail" at bounding box center [515, 207] width 78 height 15
click at [469, 201] on input "Tax Asset Detail" at bounding box center [463, 206] width 13 height 11
checkbox input "true"
click at [462, 270] on input "Rec. Period Summary With Bonus (Legacy)" at bounding box center [463, 275] width 12 height 11
checkbox input "false"
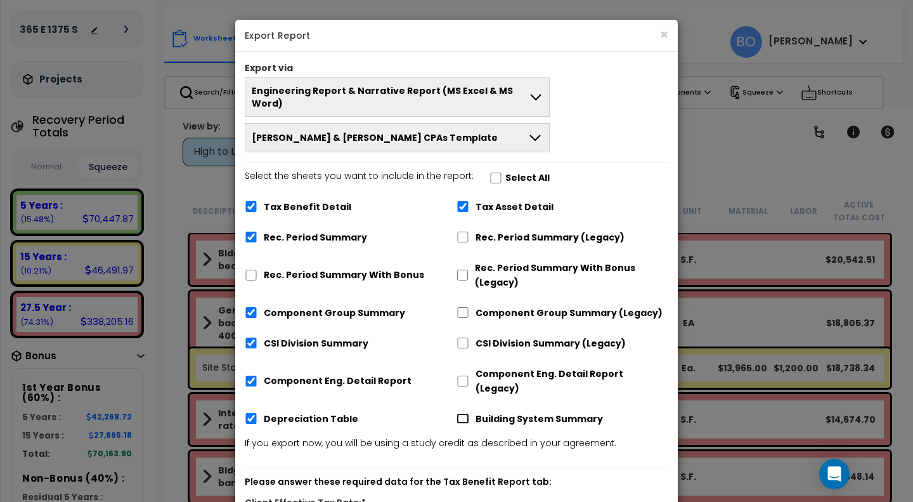
click at [462, 413] on input "Building System Summary" at bounding box center [463, 418] width 13 height 11
checkbox input "true"
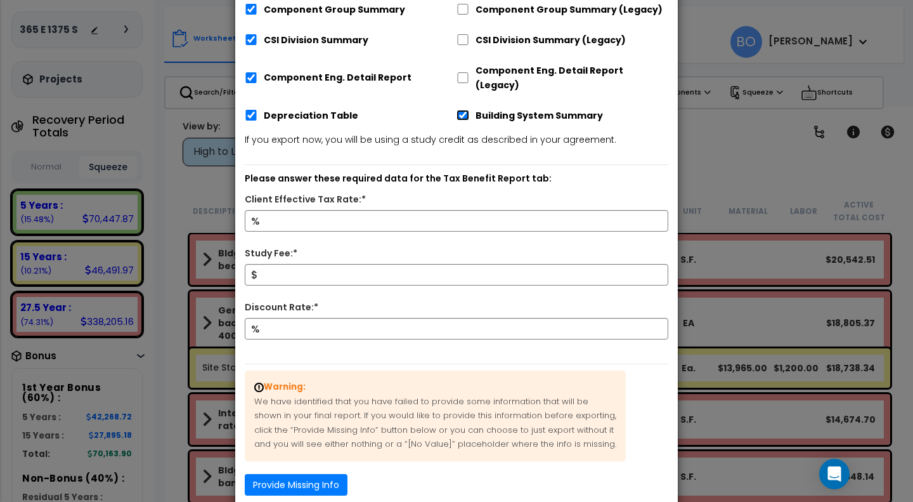
scroll to position [343, 0]
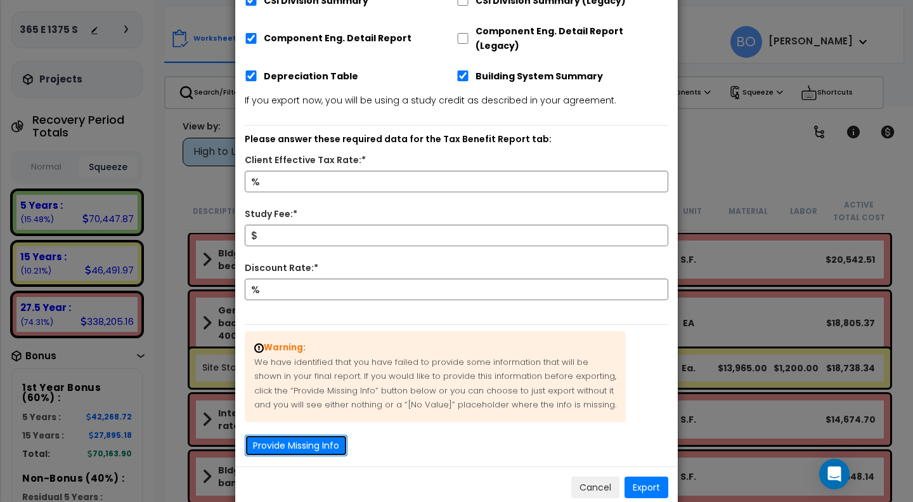
click at [318, 434] on button "Provide Missing Info" at bounding box center [296, 445] width 103 height 22
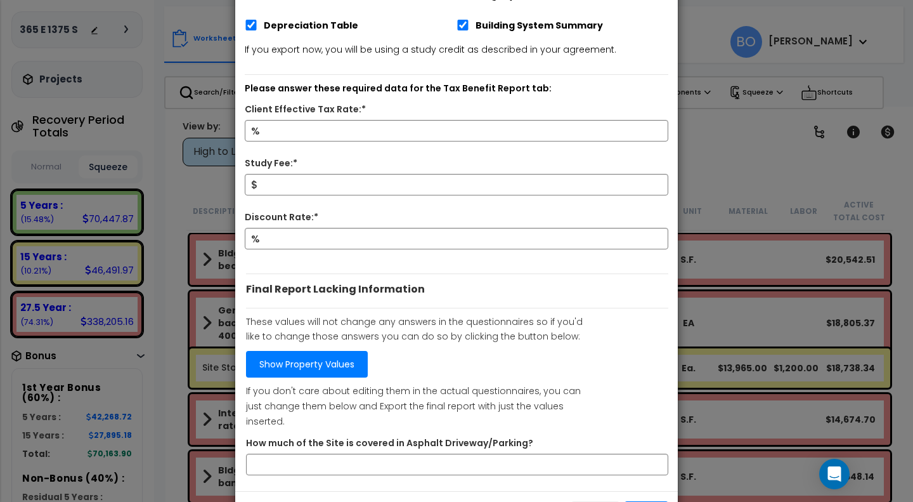
scroll to position [403, 0]
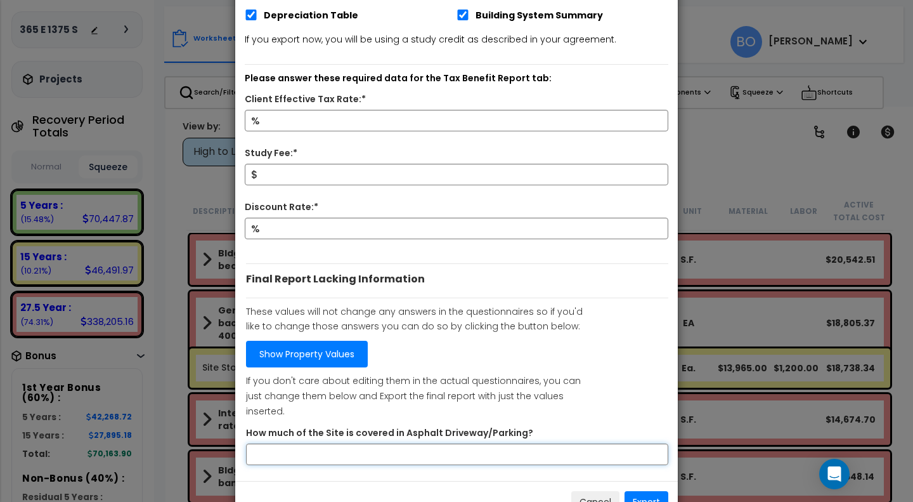
click at [376, 443] on input "How much of the Site is covered in Asphalt Driveway/Parking?" at bounding box center [457, 454] width 422 height 22
type input "0"
click at [312, 443] on input "0" at bounding box center [457, 454] width 422 height 22
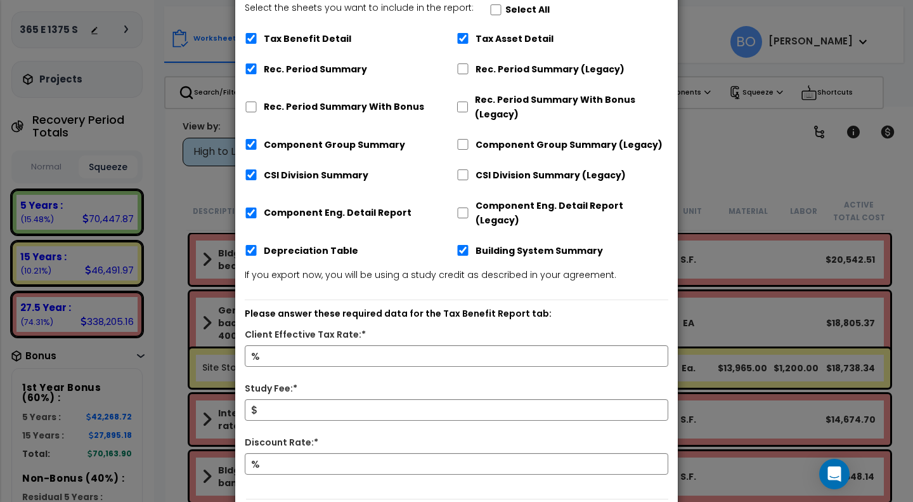
scroll to position [180, 0]
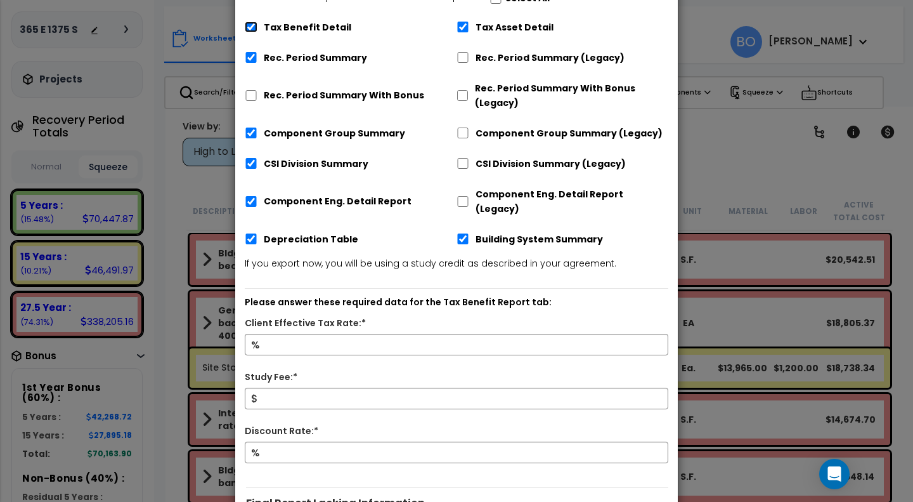
click at [251, 22] on input "Tax Benefit Detail" at bounding box center [251, 27] width 13 height 11
checkbox input "false"
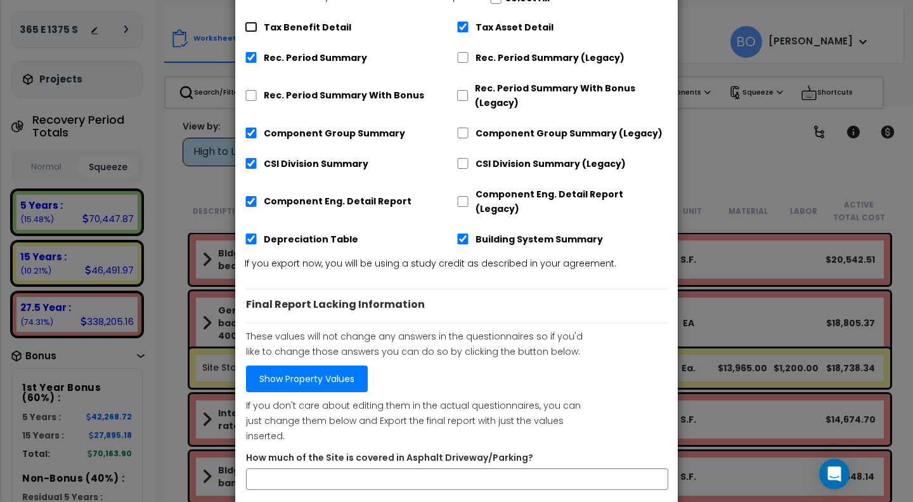
scroll to position [193, 0]
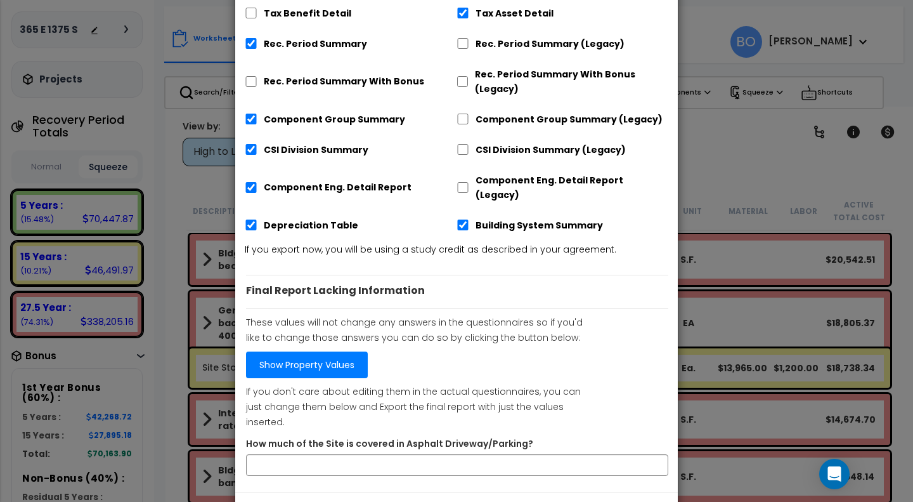
click at [314, 74] on label "Rec. Period Summary With Bonus" at bounding box center [344, 81] width 160 height 15
click at [258, 76] on input "Rec. Period Summary With Bonus" at bounding box center [251, 81] width 13 height 11
checkbox input "true"
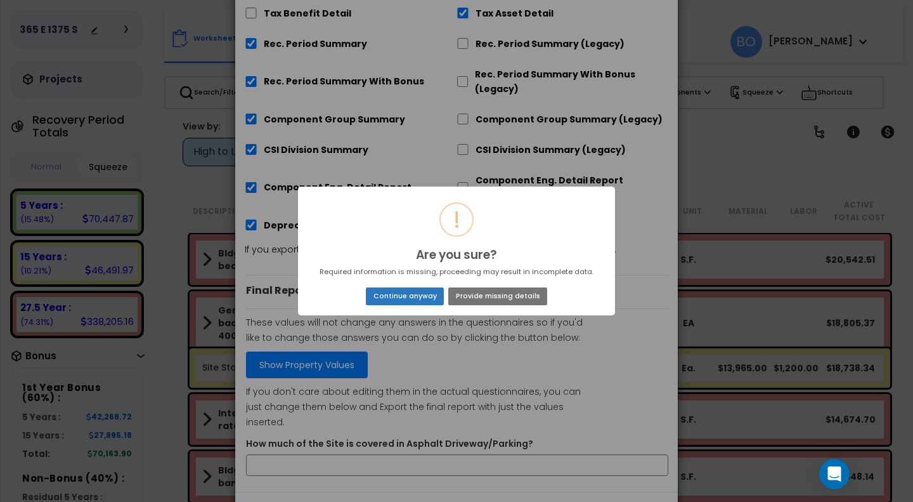
click at [419, 300] on button "Continue anyway" at bounding box center [405, 296] width 78 height 18
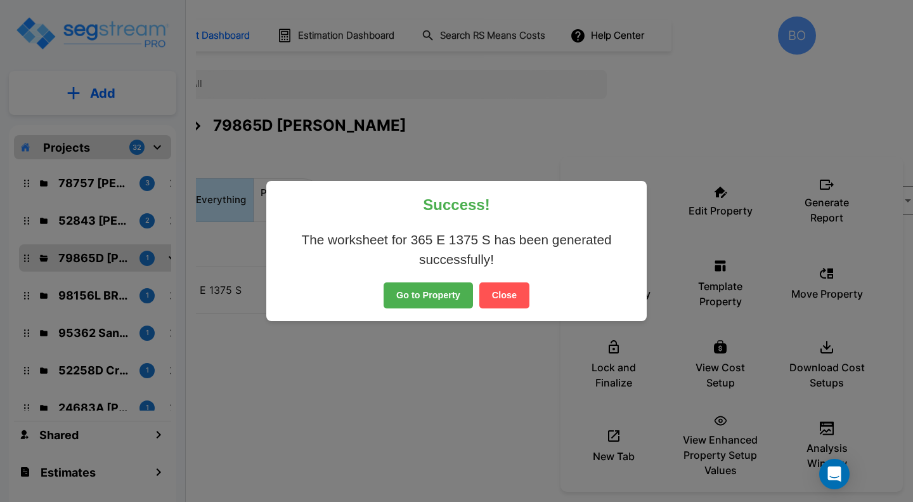
scroll to position [0, 199]
click at [507, 295] on button "Close" at bounding box center [505, 295] width 50 height 27
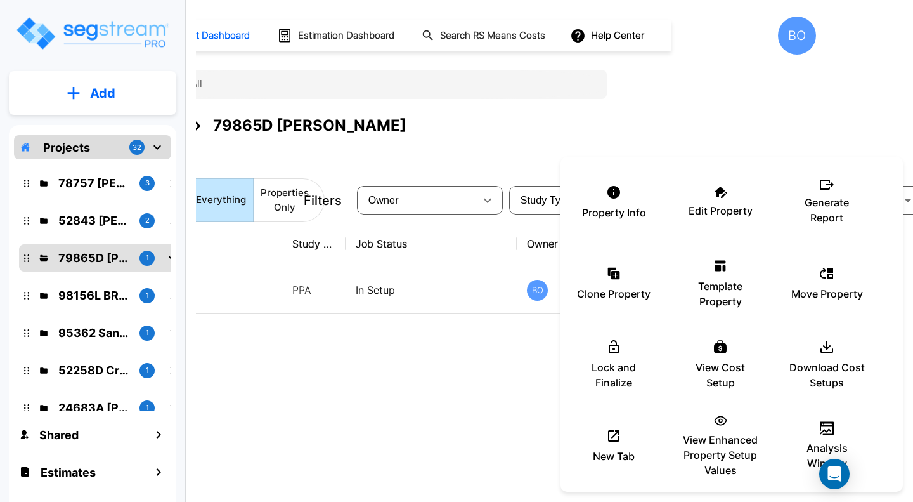
click at [473, 385] on div at bounding box center [456, 251] width 913 height 502
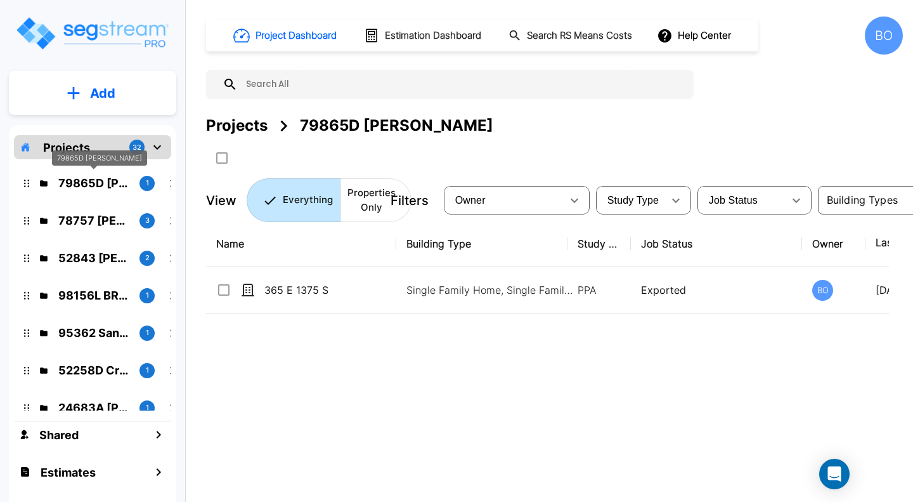
click at [88, 184] on p "79865D [PERSON_NAME]" at bounding box center [93, 182] width 71 height 17
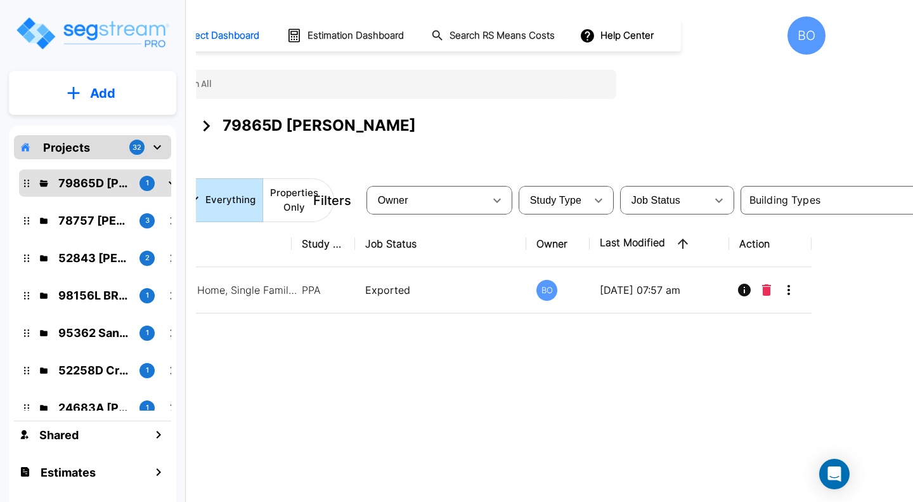
scroll to position [0, 197]
